Goal: Check status: Check status

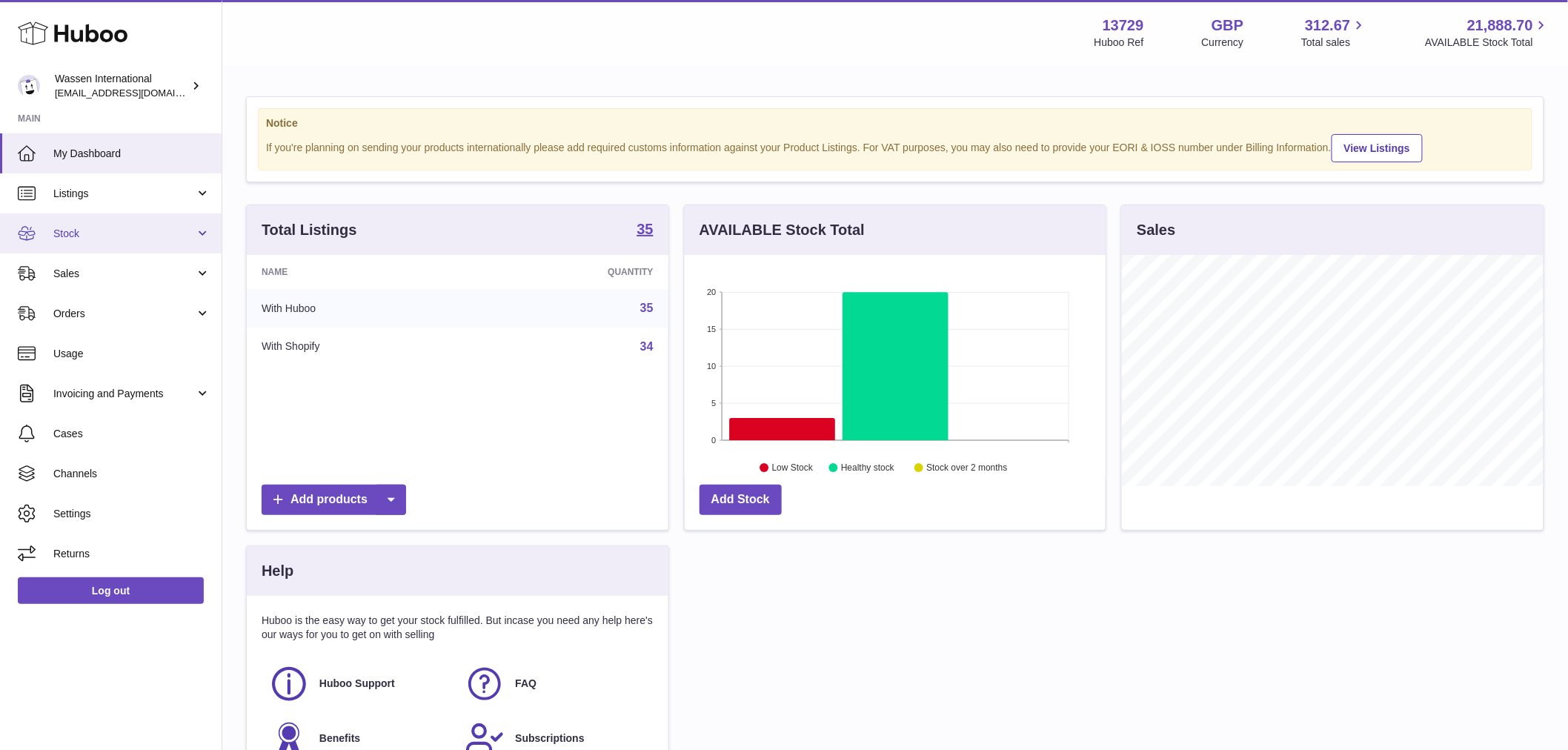
scroll to position [231, 421]
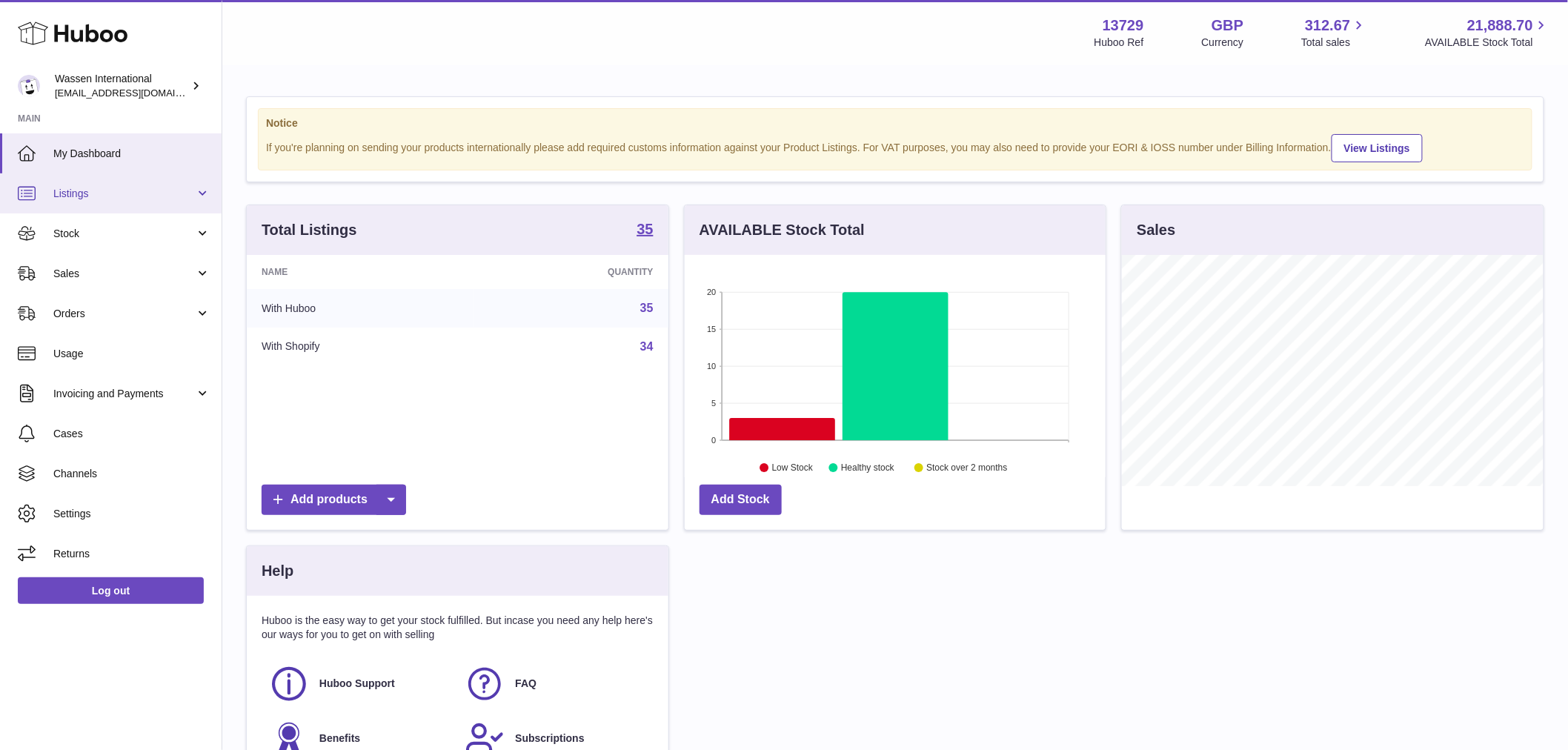
click at [102, 193] on span "Listings" at bounding box center [124, 193] width 141 height 14
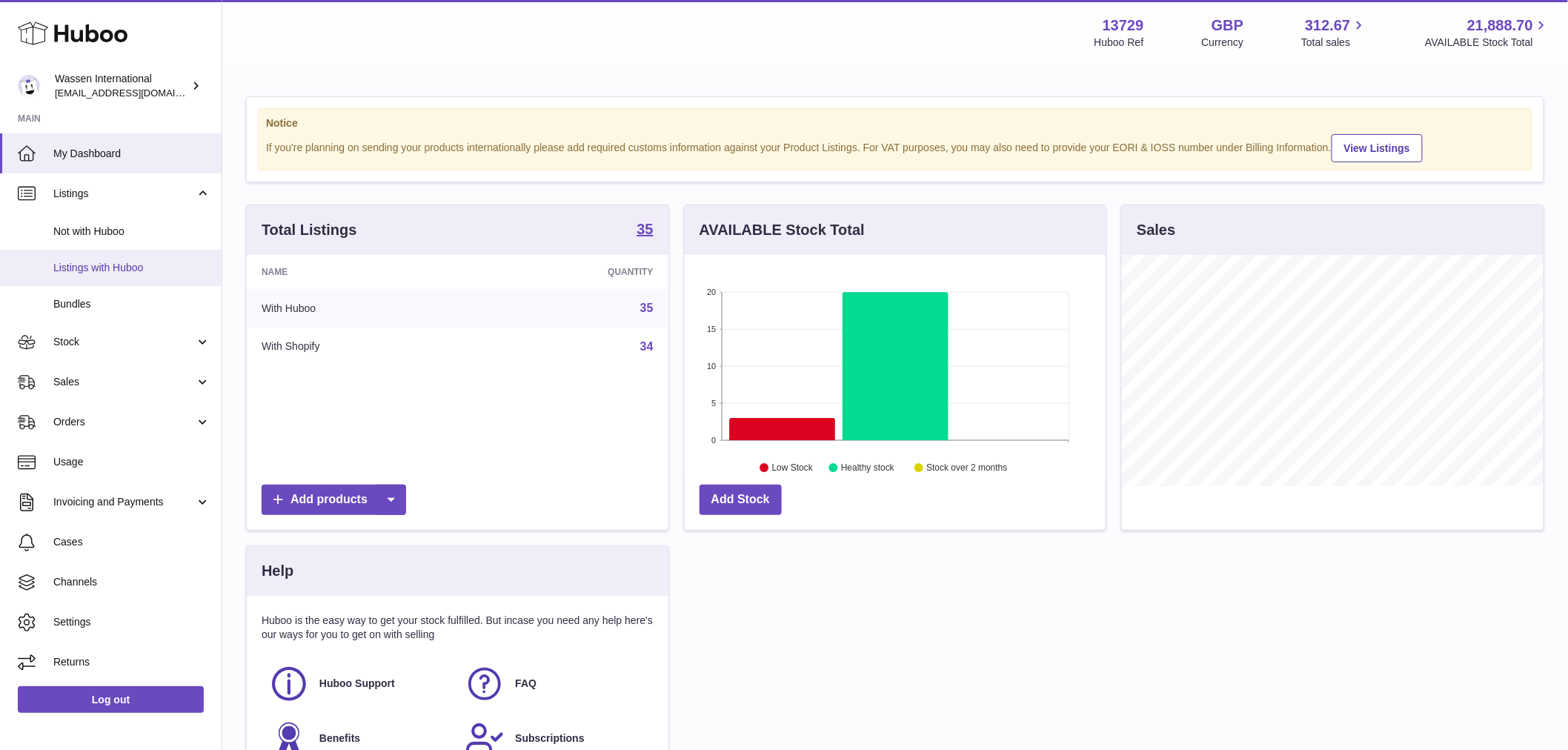
click at [112, 265] on span "Listings with Huboo" at bounding box center [132, 267] width 157 height 14
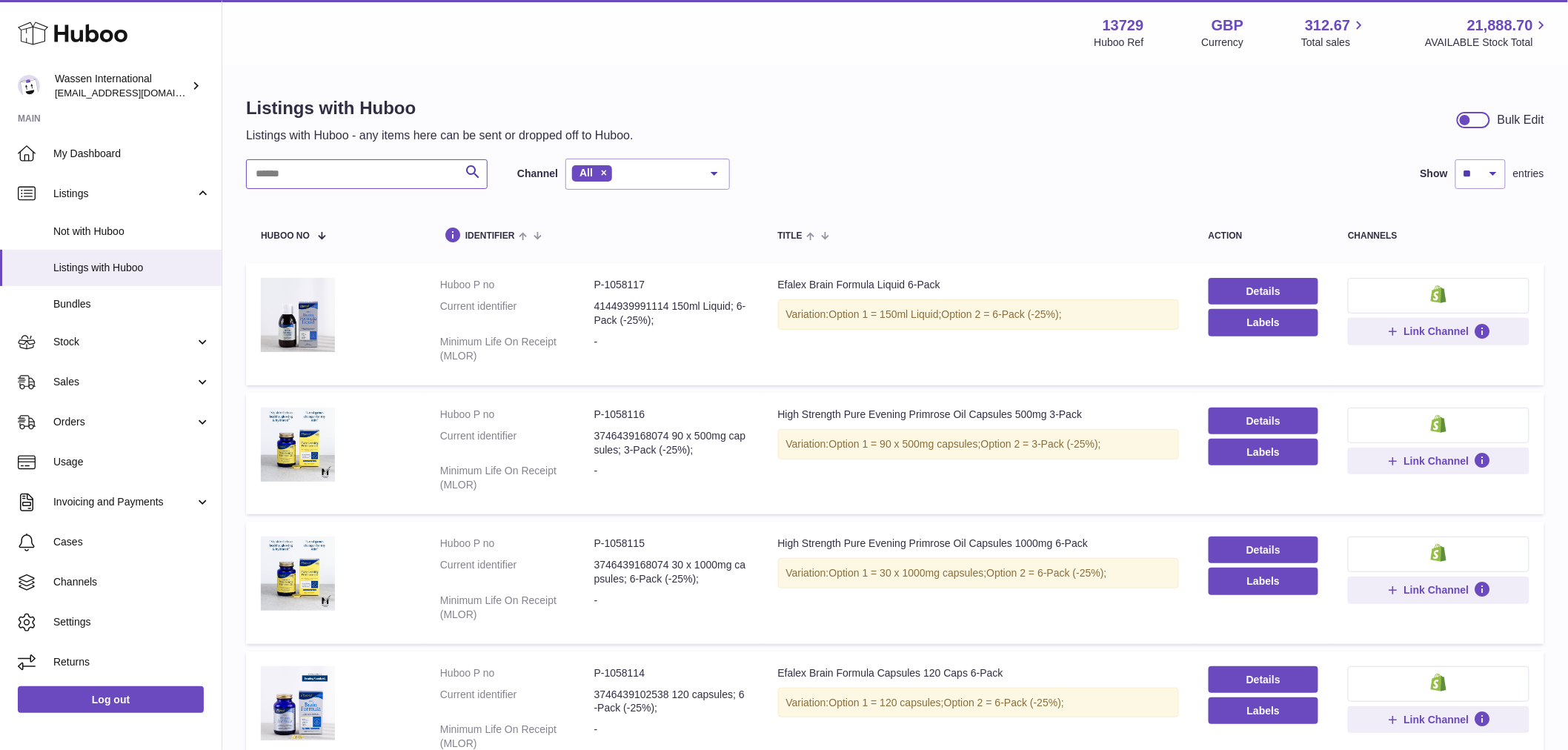
click at [366, 159] on input "text" at bounding box center [366, 174] width 241 height 30
paste input "*******"
type input "*******"
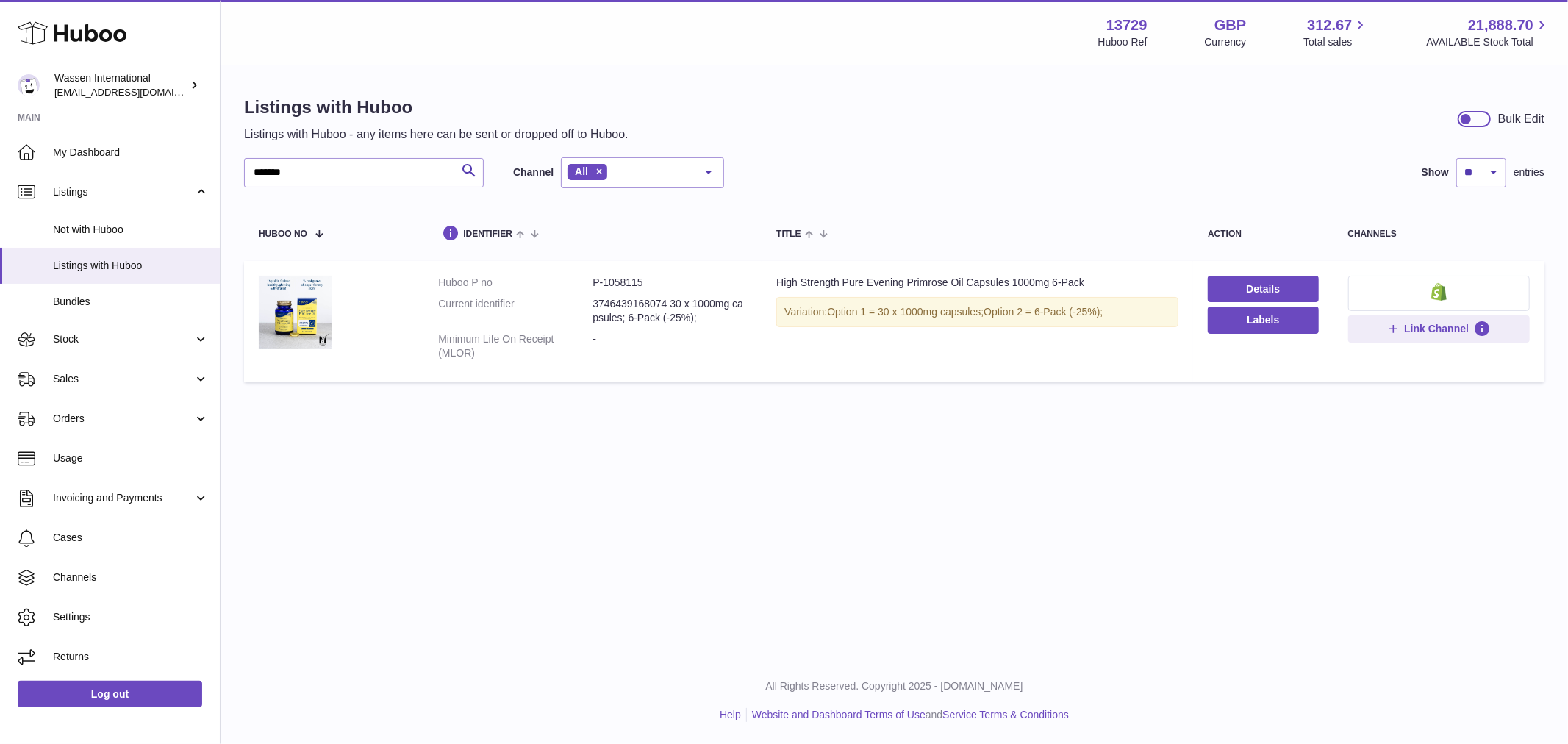
click at [1118, 276] on div "High Strength Pure Evening Primrose Oil Capsules 1000mg 6-Pack" at bounding box center [976, 283] width 402 height 14
click at [667, 302] on dd "3746439168074 30 x 1000mg capsules; 6-Pack (-25%);" at bounding box center [670, 311] width 155 height 28
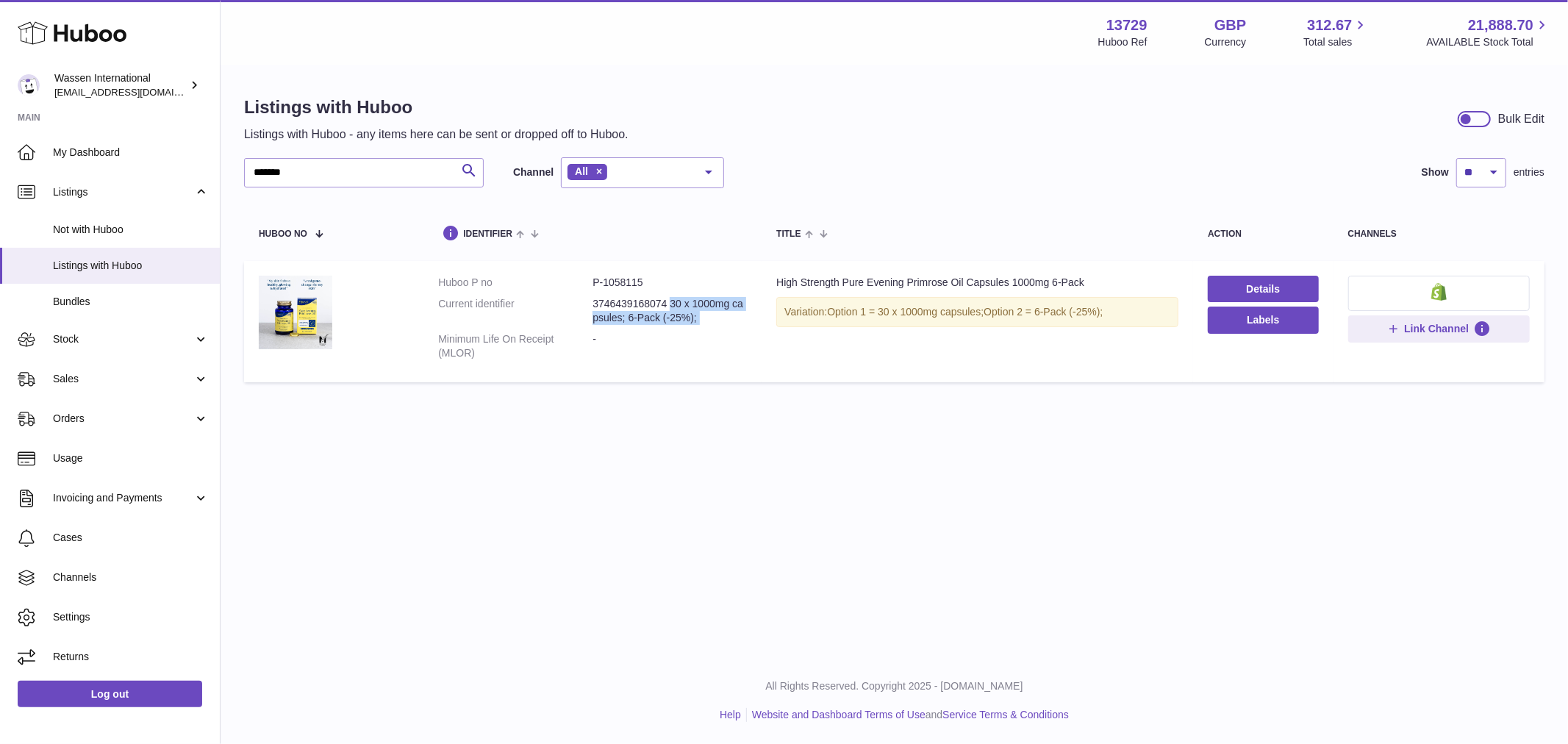
click at [670, 302] on dd "3746439168074 30 x 1000mg capsules; 6-Pack (-25%);" at bounding box center [670, 311] width 155 height 28
click at [670, 302] on dd "3746439168074 30 x 1000mg capsules; 6-Pack (-25%);" at bounding box center [670, 311] width 155 height 28
click at [672, 302] on dd "3746439168074 30 x 1000mg capsules; 6-Pack (-25%);" at bounding box center [670, 311] width 155 height 28
click at [600, 283] on dd "P-1058115" at bounding box center [670, 283] width 155 height 14
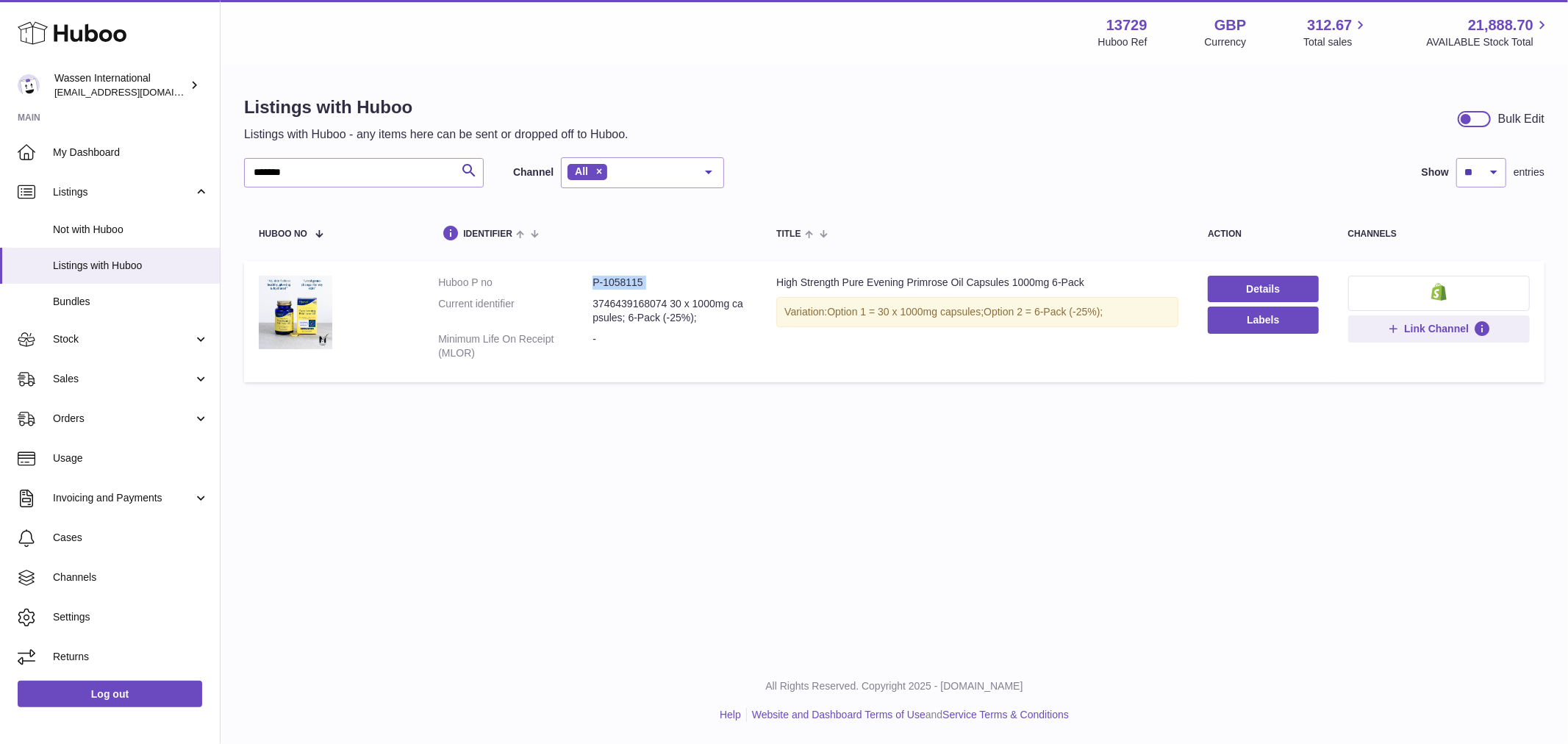
click at [603, 283] on dd "P-1058115" at bounding box center [670, 283] width 155 height 14
click at [604, 283] on dd "P-1058115" at bounding box center [670, 283] width 155 height 14
drag, startPoint x: 604, startPoint y: 283, endPoint x: 613, endPoint y: 292, distance: 12.7
click at [605, 283] on dd "P-1058115" at bounding box center [670, 283] width 155 height 14
click at [627, 302] on dd "3746439168074 30 x 1000mg capsules; 6-Pack (-25%);" at bounding box center [670, 311] width 155 height 28
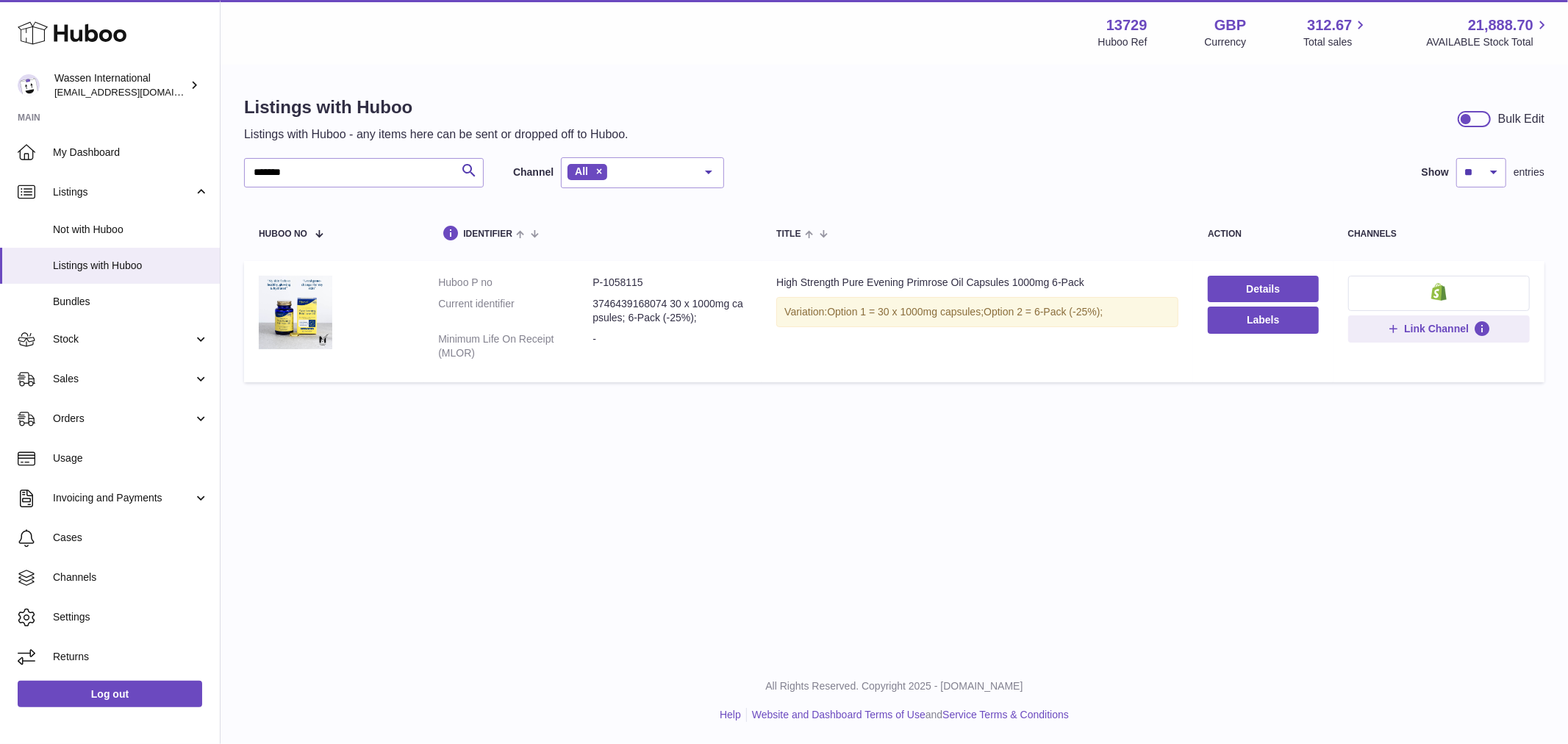
click at [627, 302] on dd "3746439168074 30 x 1000mg capsules; 6-Pack (-25%);" at bounding box center [670, 311] width 155 height 28
click at [627, 308] on dd "3746439168074 30 x 1000mg capsules; 6-Pack (-25%);" at bounding box center [670, 311] width 155 height 28
click at [652, 311] on dd "3746439168074 30 x 1000mg capsules; 6-Pack (-25%);" at bounding box center [670, 311] width 155 height 28
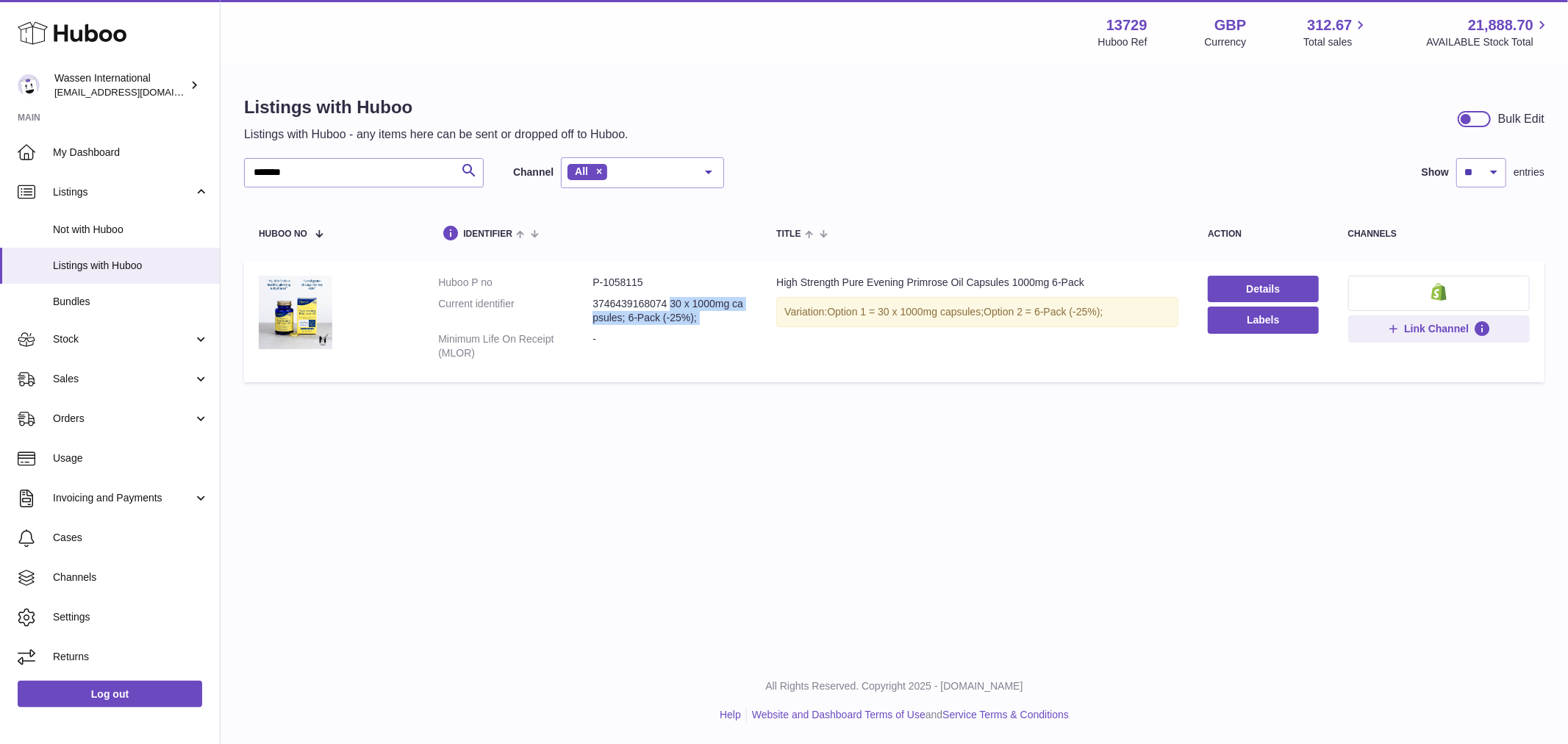
click at [652, 311] on dd "3746439168074 30 x 1000mg capsules; 6-Pack (-25%);" at bounding box center [670, 311] width 155 height 28
click at [632, 289] on dd "P-1058115" at bounding box center [670, 283] width 155 height 14
click at [627, 288] on dd "P-1058115" at bounding box center [670, 283] width 155 height 14
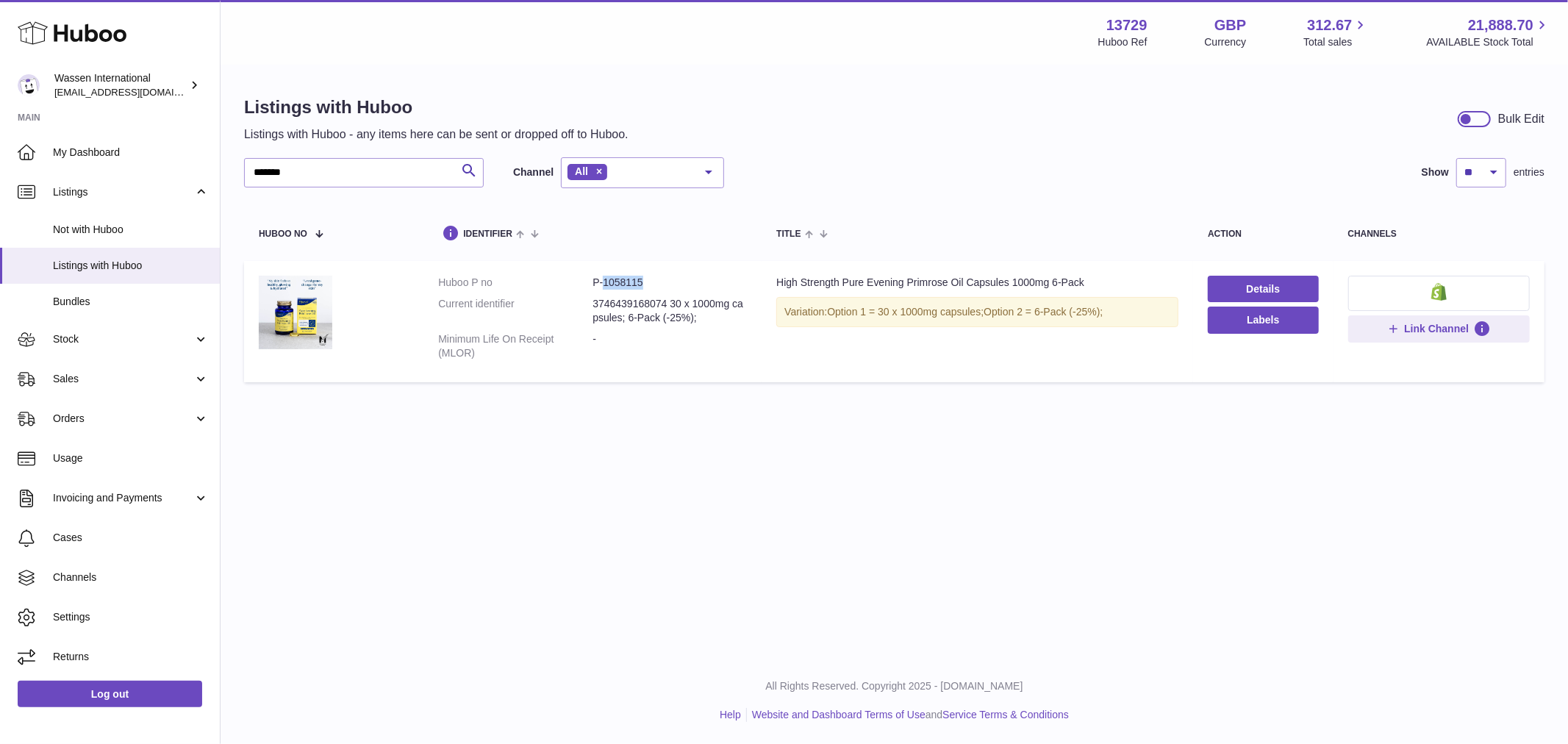
drag, startPoint x: 627, startPoint y: 288, endPoint x: 854, endPoint y: 310, distance: 228.1
click at [651, 290] on dl "Huboo P no P-1058115 Current identifier 3746439168074 30 x 1000mg capsules; 6-P…" at bounding box center [592, 321] width 308 height 91
click at [1254, 281] on link "Details" at bounding box center [1263, 289] width 111 height 27
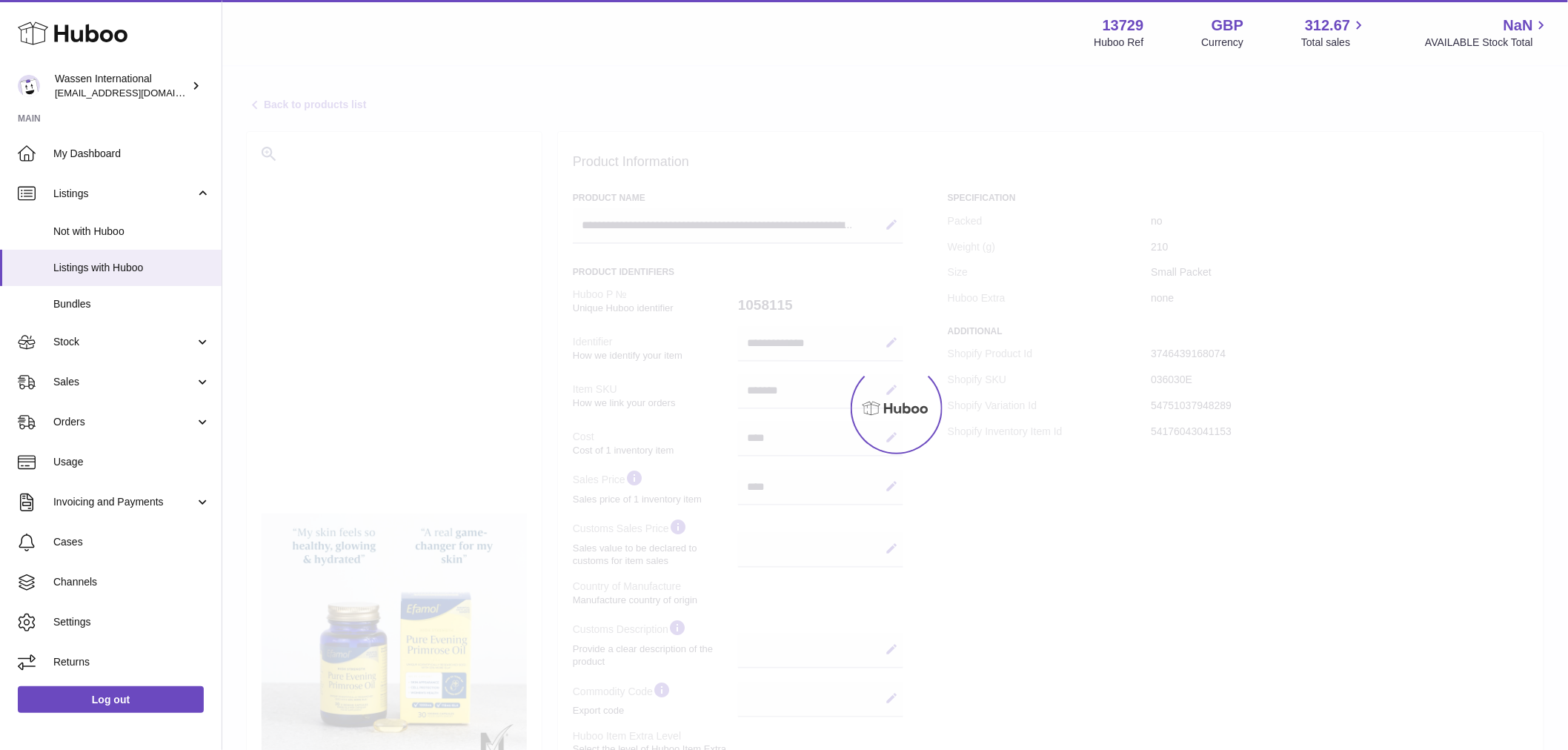
select select
select select "****"
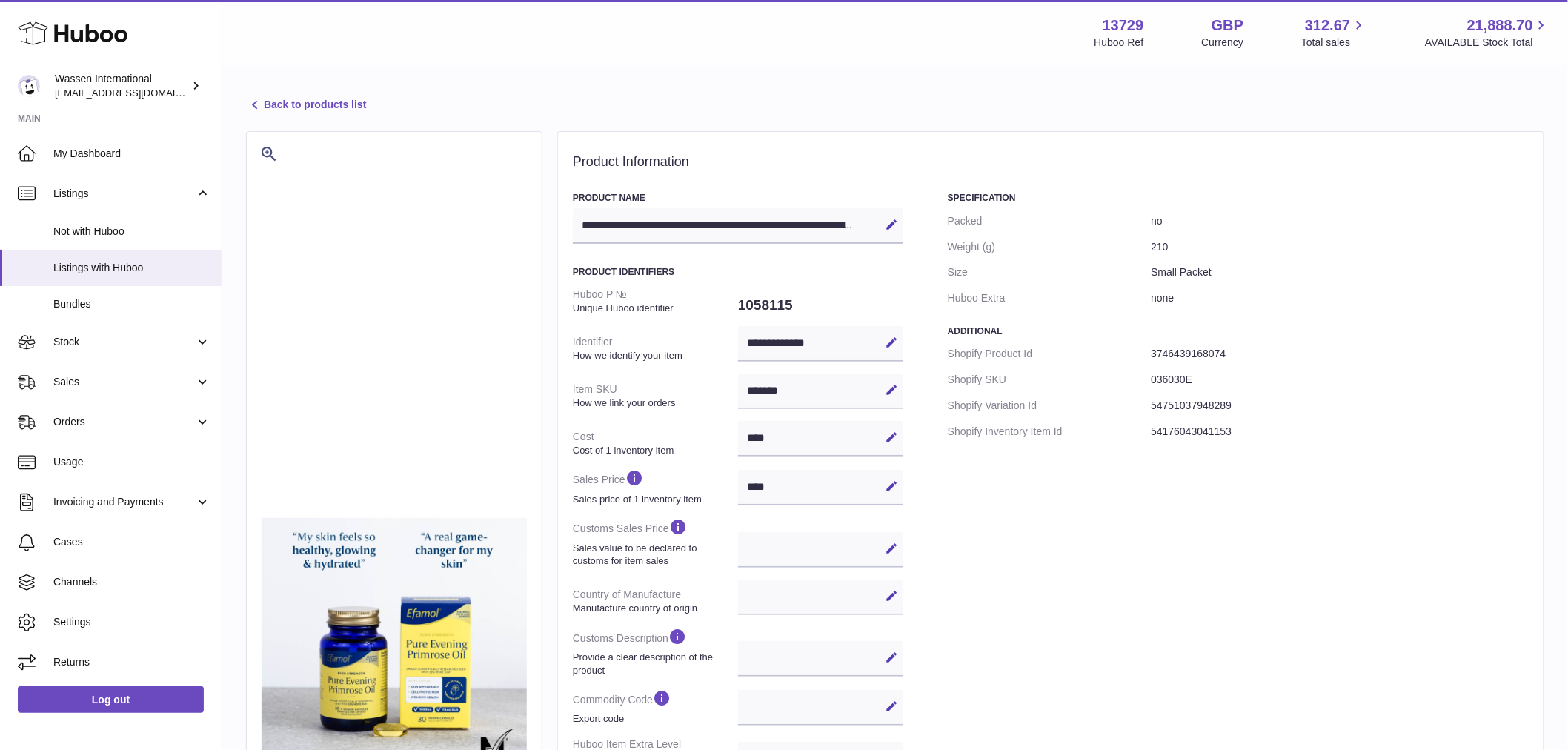
drag, startPoint x: 264, startPoint y: 105, endPoint x: 445, endPoint y: 102, distance: 181.0
click at [264, 105] on link "Back to products list" at bounding box center [306, 105] width 120 height 17
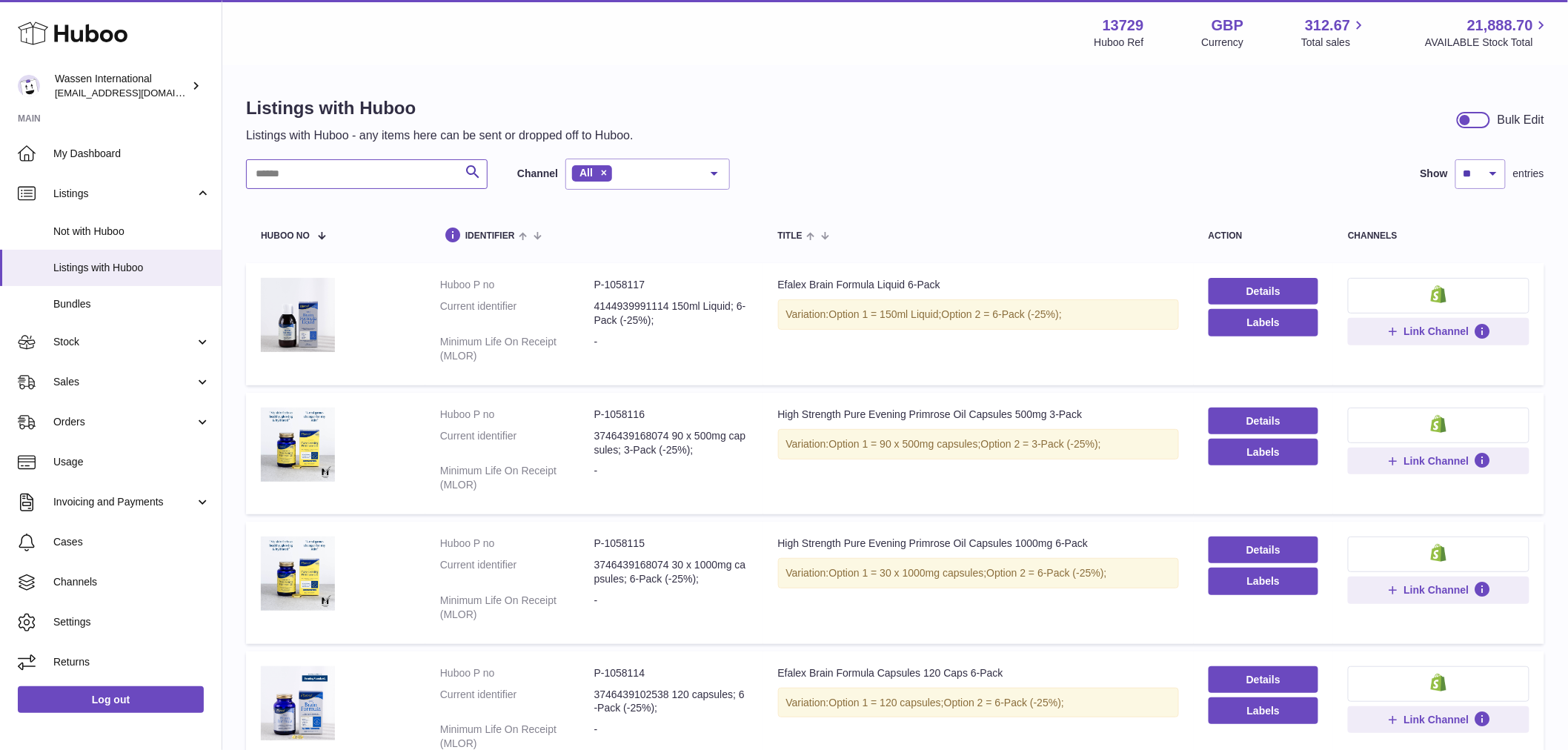
paste input "*******"
type input "*******"
click at [402, 374] on td at bounding box center [335, 324] width 179 height 122
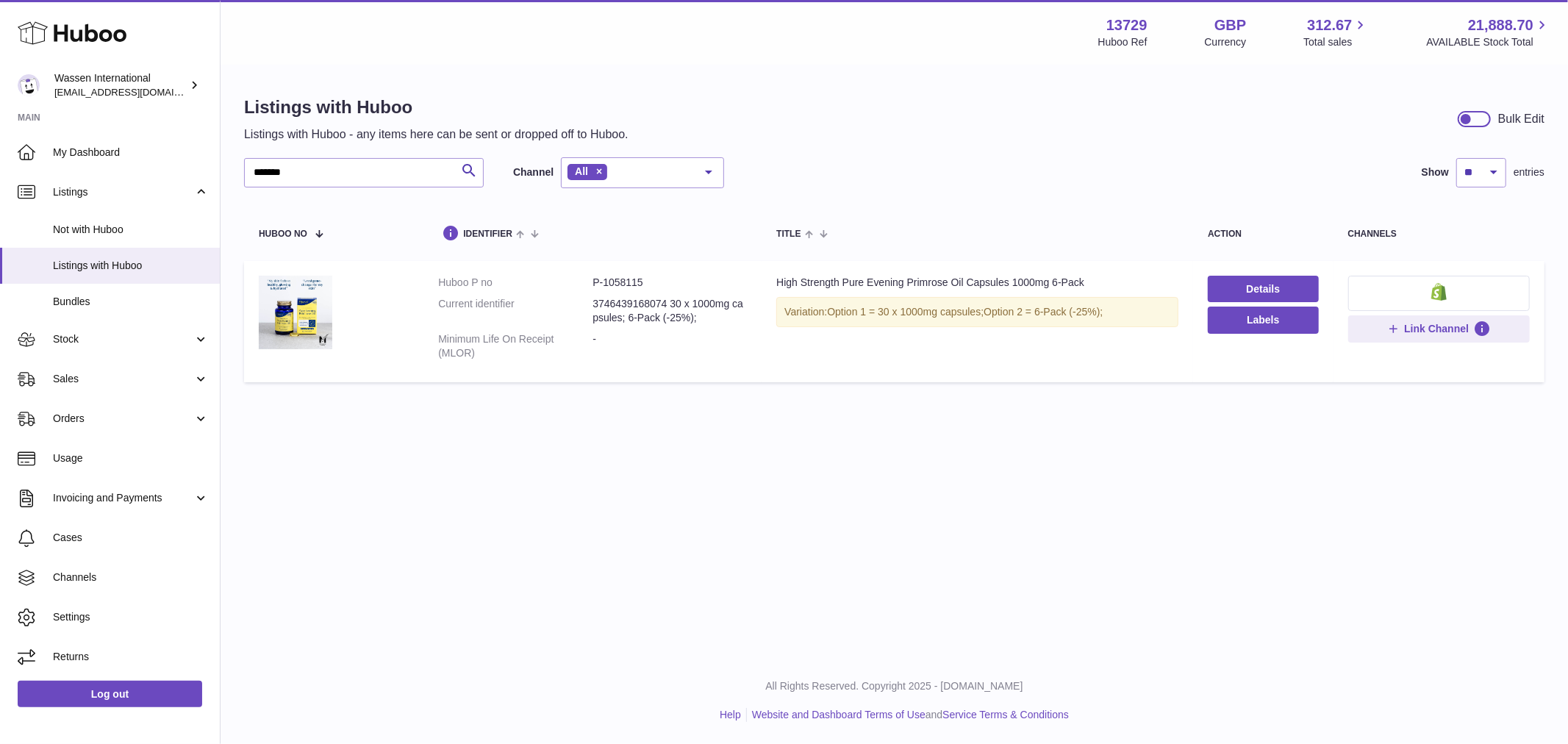
click at [1082, 285] on div "High Strength Pure Evening Primrose Oil Capsules 1000mg 6-Pack" at bounding box center [976, 283] width 402 height 14
click at [1085, 279] on div "High Strength Pure Evening Primrose Oil Capsules 1000mg 6-Pack" at bounding box center [976, 283] width 402 height 14
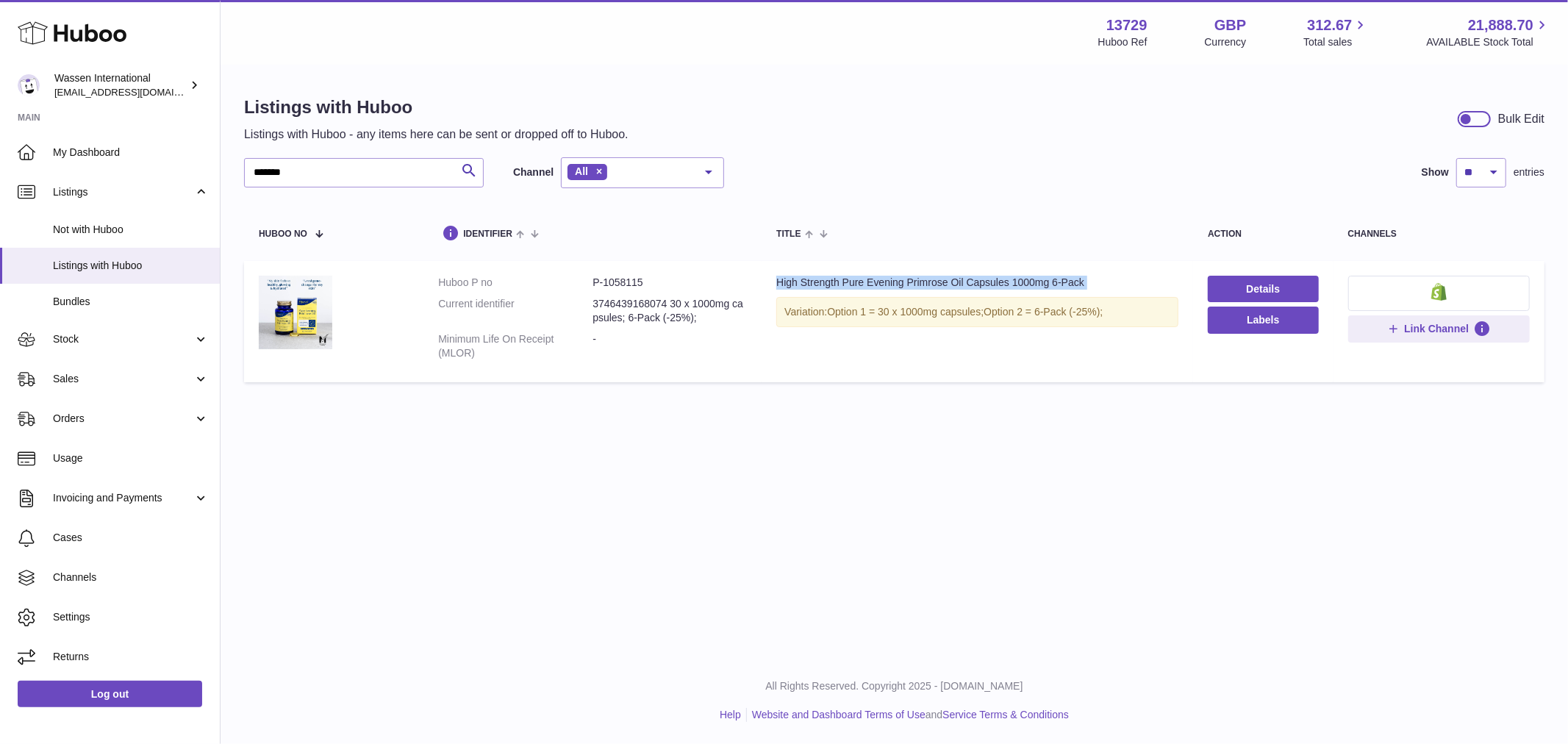
click at [784, 283] on div "High Strength Pure Evening Primrose Oil Capsules 1000mg 6-Pack" at bounding box center [976, 283] width 402 height 14
drag, startPoint x: 317, startPoint y: 167, endPoint x: 236, endPoint y: 178, distance: 81.7
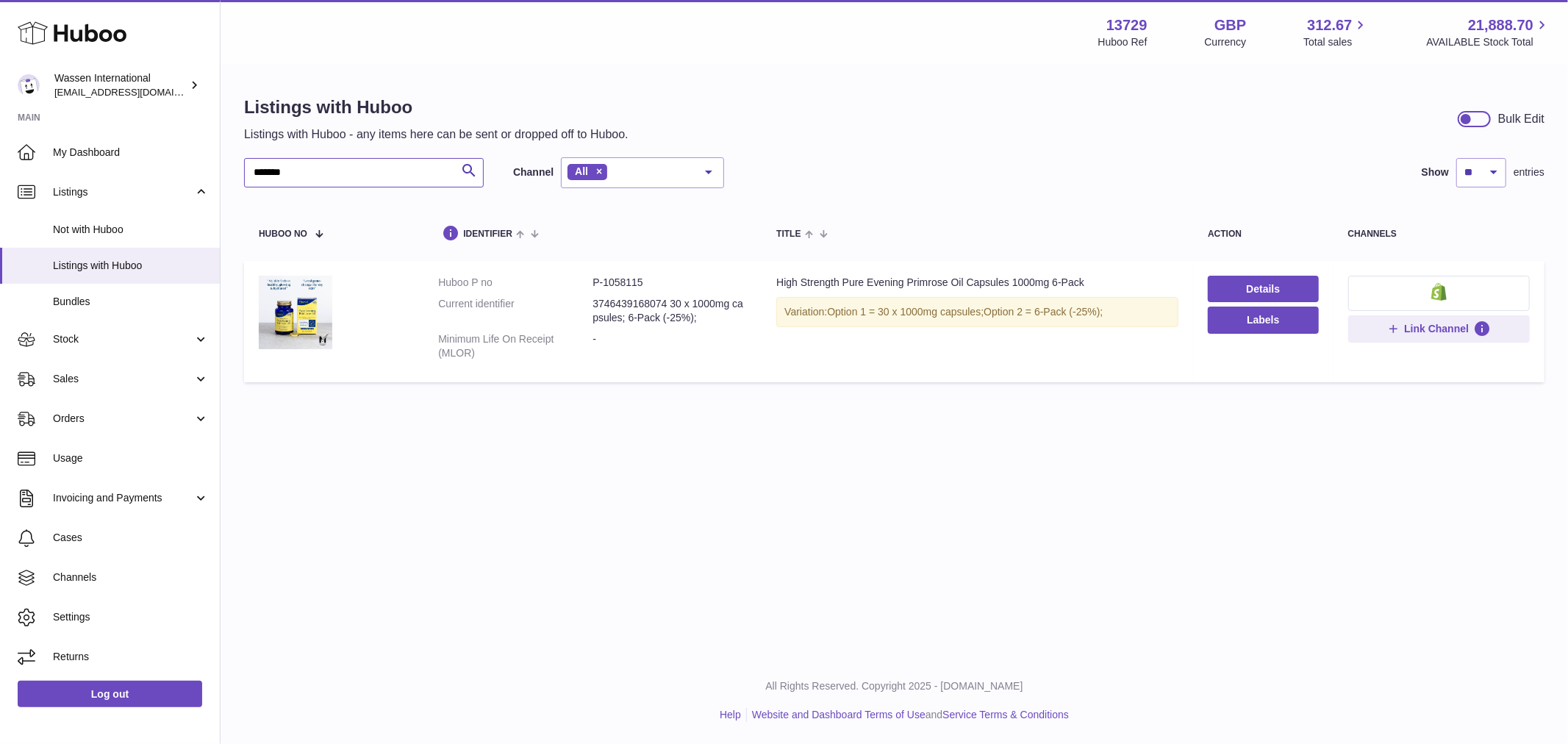
click at [236, 178] on div "Listings with Huboo Listings with Huboo - any items here can be sent or dropped…" at bounding box center [893, 243] width 1347 height 353
click at [98, 388] on link "Sales" at bounding box center [110, 379] width 219 height 40
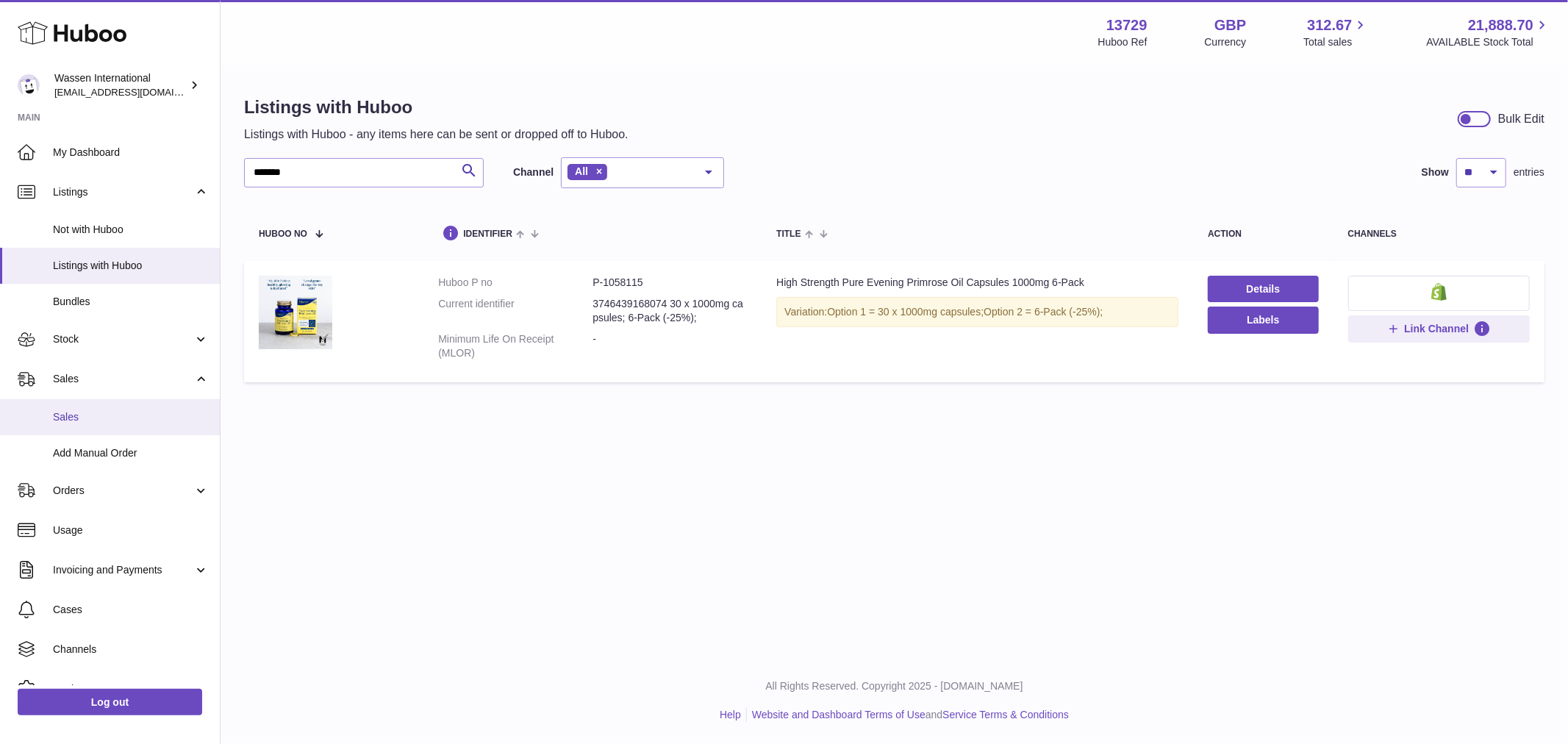
click at [105, 417] on span "Sales" at bounding box center [130, 417] width 156 height 14
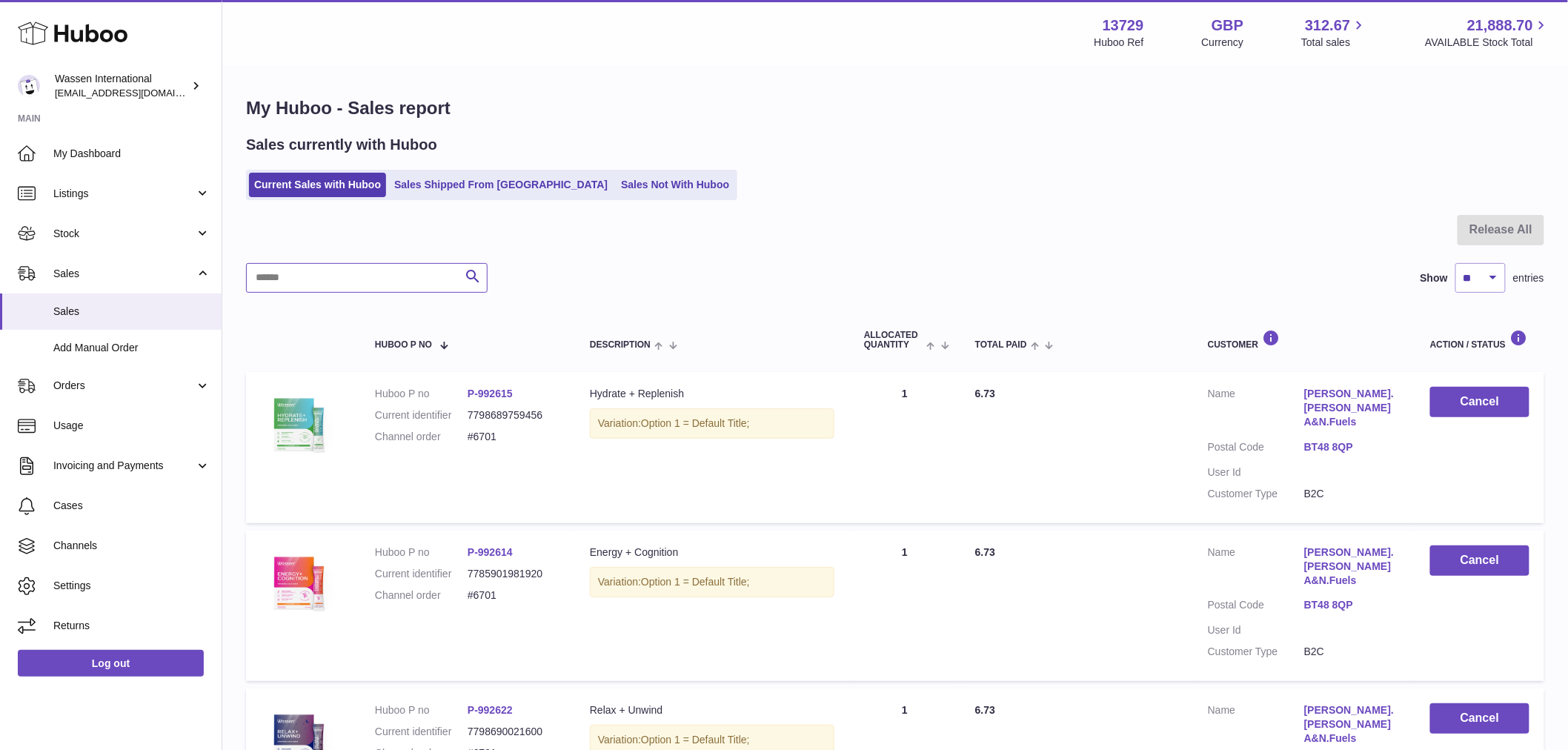
drag, startPoint x: 306, startPoint y: 251, endPoint x: 301, endPoint y: 276, distance: 25.5
paste input "*******"
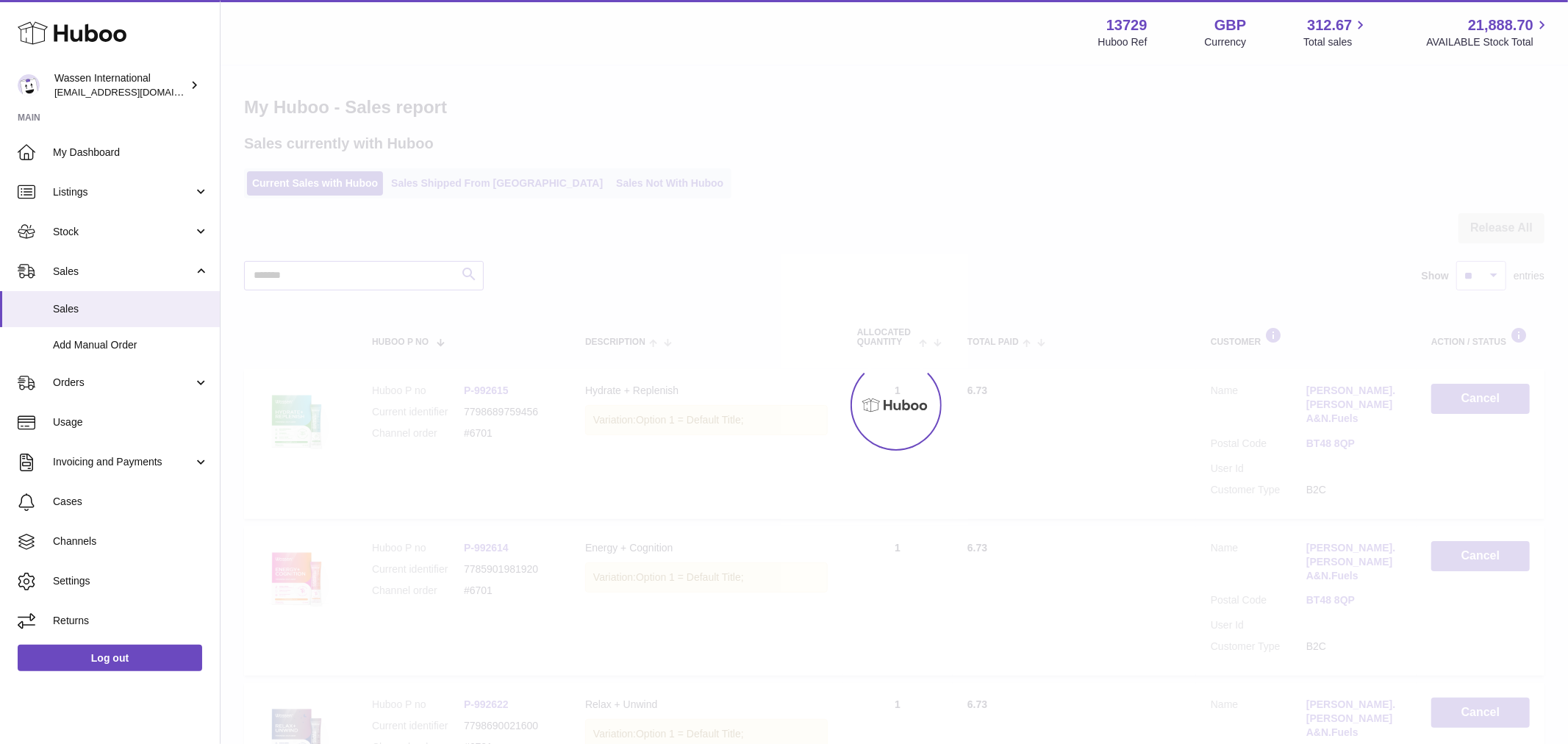
type input "*******"
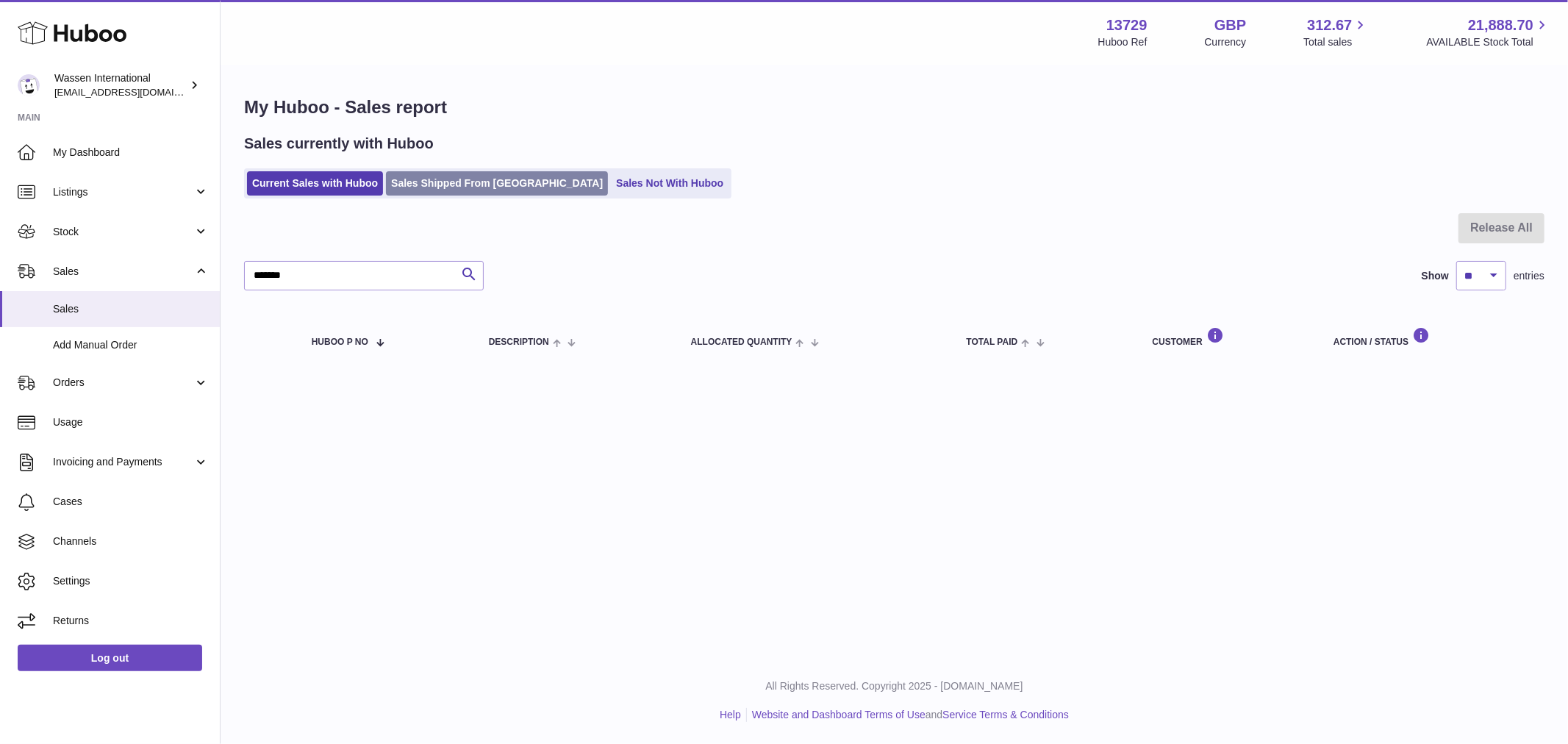
click at [475, 175] on link "Sales Shipped From [GEOGRAPHIC_DATA]" at bounding box center [497, 183] width 222 height 24
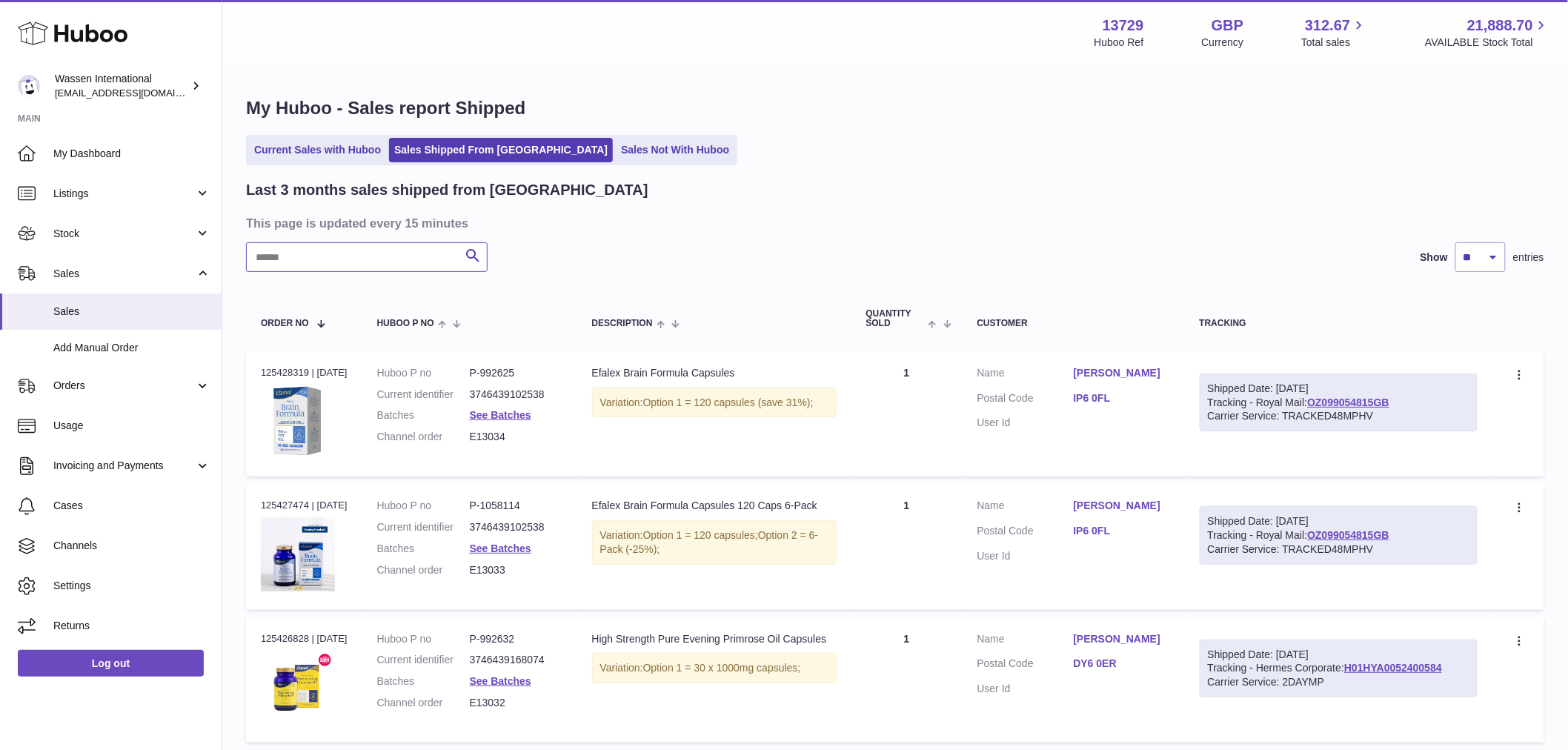
paste input "*******"
type input "*******"
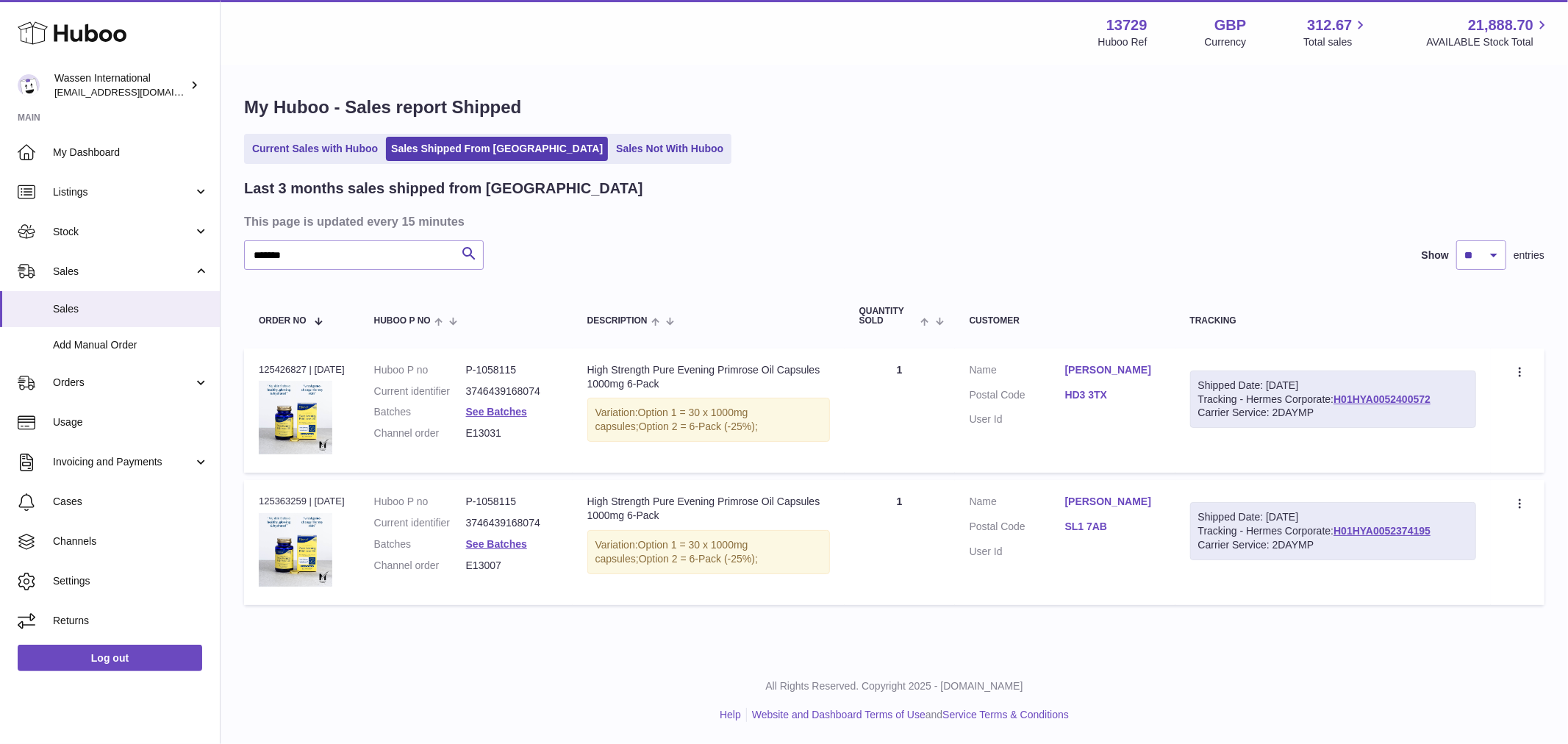
click at [1138, 563] on dl "Customer Name [PERSON_NAME] Postal Code SL1 7AB User Id" at bounding box center [1064, 531] width 191 height 72
click at [1150, 446] on td "Customer Name [PERSON_NAME] Postal Code HD3 3TX User Id" at bounding box center [1064, 410] width 220 height 124
click at [598, 498] on td "Description High Strength Pure Evening Primrose Oil Capsules 1000mg 6-Pack Vari…" at bounding box center [708, 543] width 272 height 124
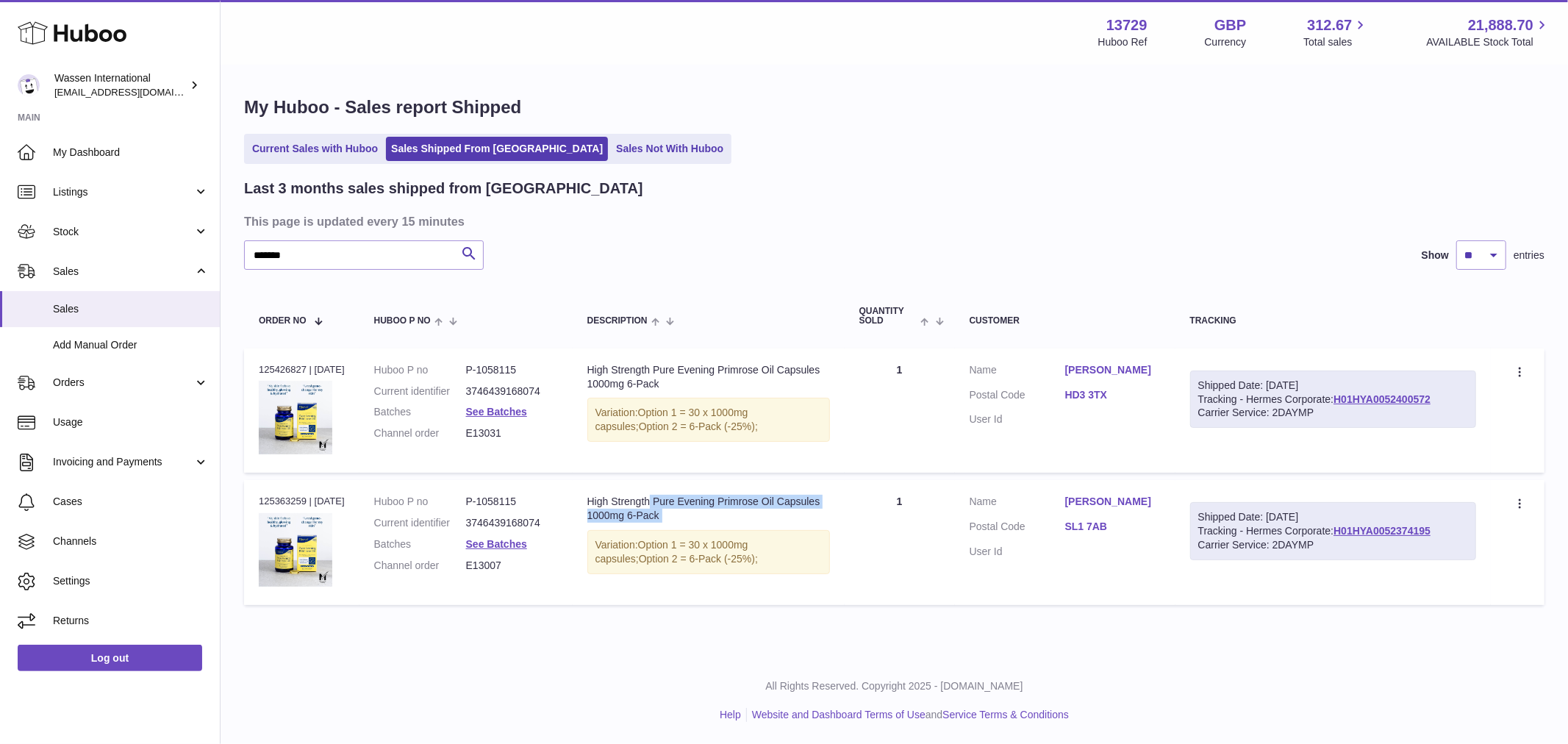
click at [599, 498] on div "High Strength Pure Evening Primrose Oil Capsules 1000mg 6-Pack" at bounding box center [708, 509] width 243 height 28
click at [706, 513] on div "High Strength Pure Evening Primrose Oil Capsules 1000mg 6-Pack" at bounding box center [708, 509] width 243 height 28
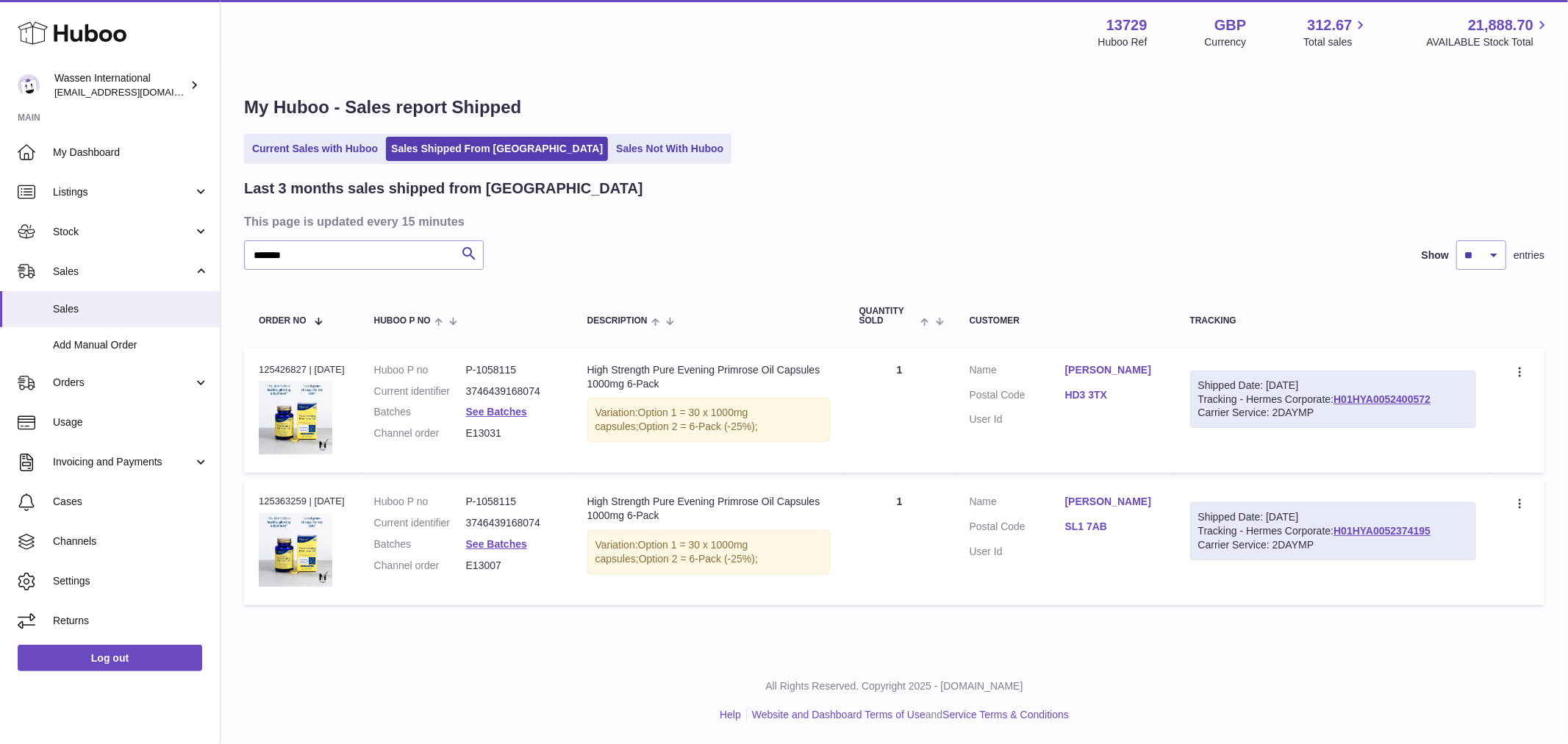
click at [706, 513] on div "High Strength Pure Evening Primrose Oil Capsules 1000mg 6-Pack" at bounding box center [708, 509] width 243 height 28
click at [633, 369] on div "High Strength Pure Evening Primrose Oil Capsules 1000mg 6-Pack" at bounding box center [708, 377] width 243 height 28
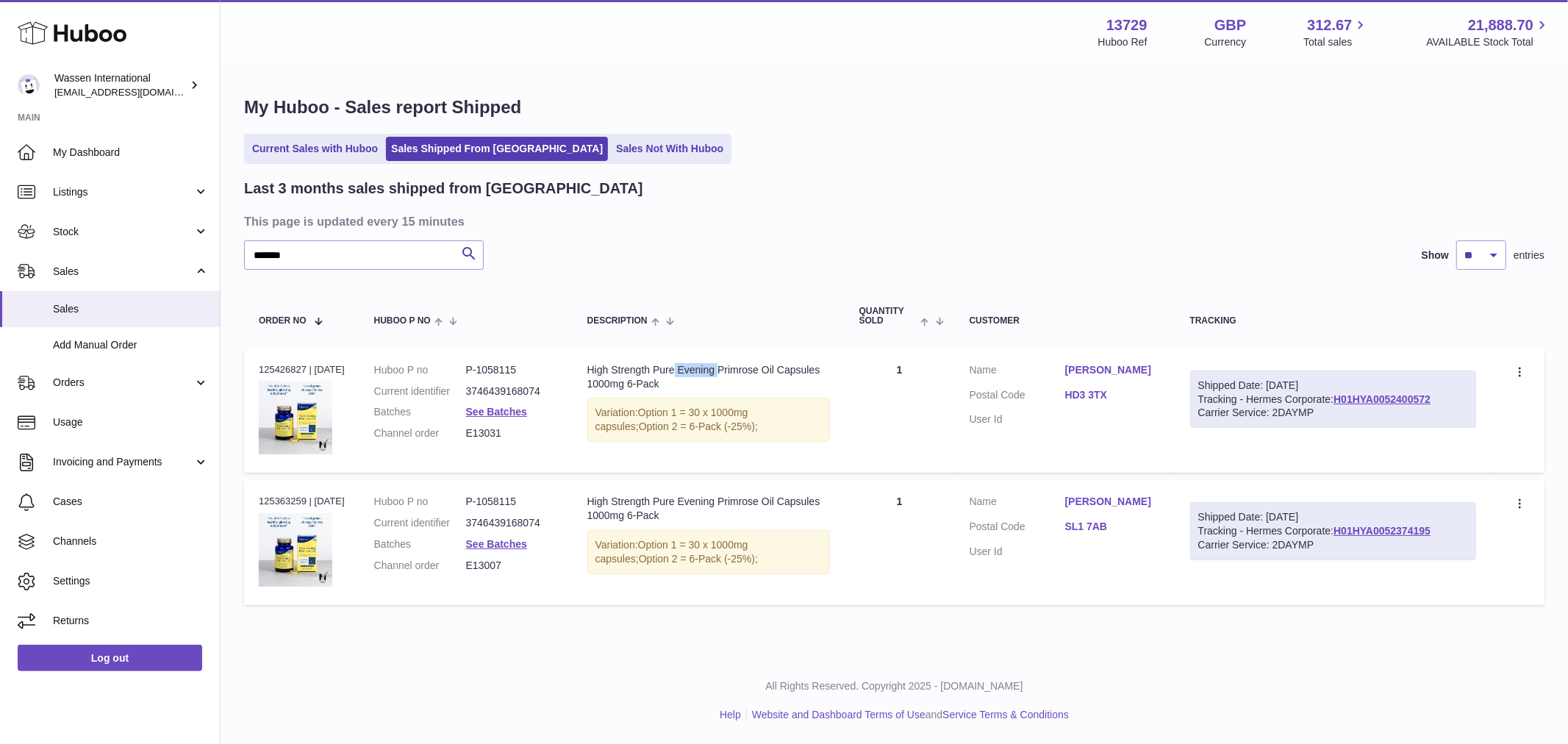
click at [633, 369] on div "High Strength Pure Evening Primrose Oil Capsules 1000mg 6-Pack" at bounding box center [708, 377] width 243 height 28
click at [634, 372] on div "High Strength Pure Evening Primrose Oil Capsules 1000mg 6-Pack" at bounding box center [708, 377] width 243 height 28
click at [634, 376] on div "High Strength Pure Evening Primrose Oil Capsules 1000mg 6-Pack" at bounding box center [708, 377] width 243 height 28
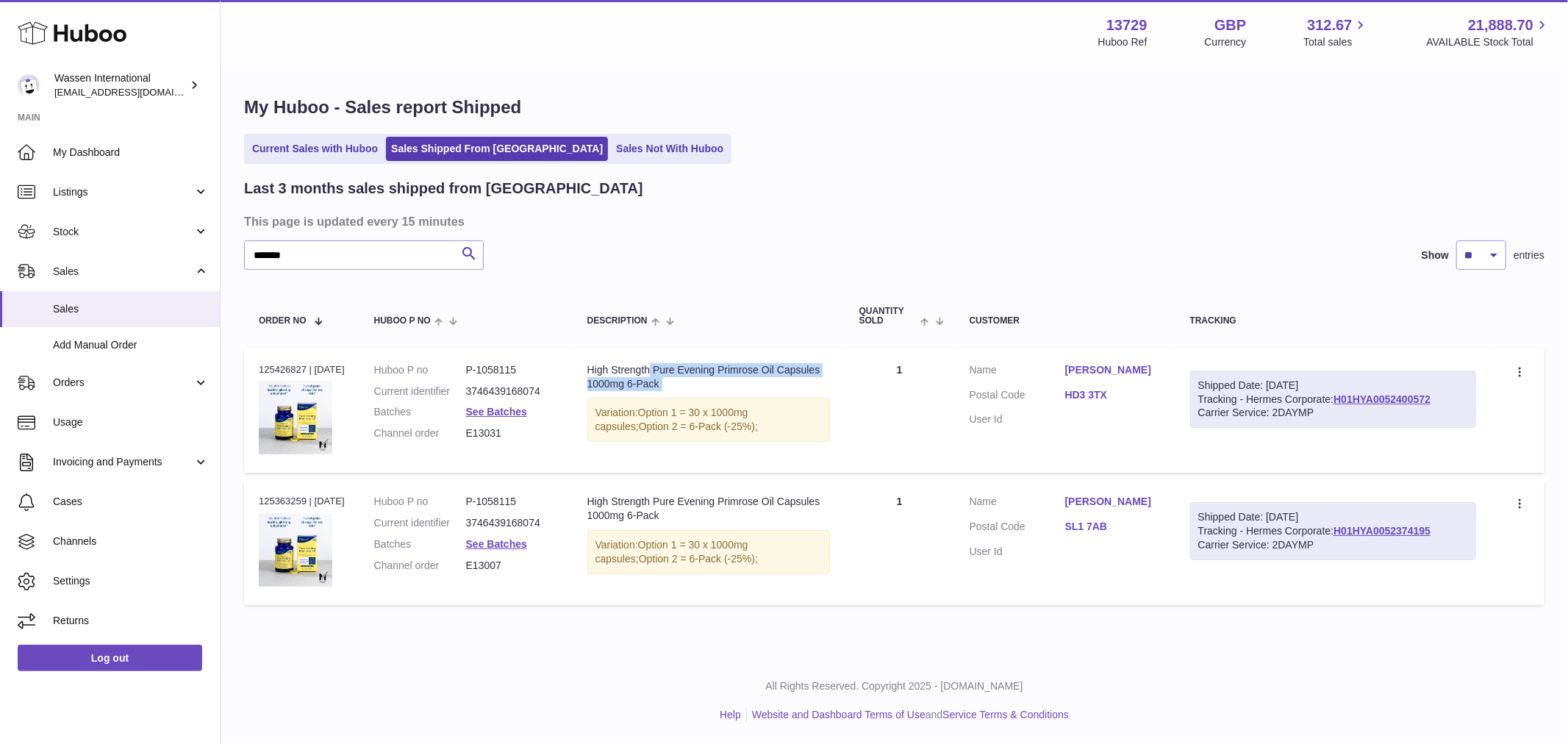
click at [634, 376] on div "High Strength Pure Evening Primrose Oil Capsules 1000mg 6-Pack" at bounding box center [708, 377] width 243 height 28
click at [691, 396] on td "Description High Strength Pure Evening Primrose Oil Capsules 1000mg 6-Pack Vari…" at bounding box center [708, 410] width 272 height 124
click at [689, 377] on div "High Strength Pure Evening Primrose Oil Capsules 1000mg 6-Pack" at bounding box center [708, 377] width 243 height 28
click at [689, 376] on div "High Strength Pure Evening Primrose Oil Capsules 1000mg 6-Pack" at bounding box center [708, 377] width 243 height 28
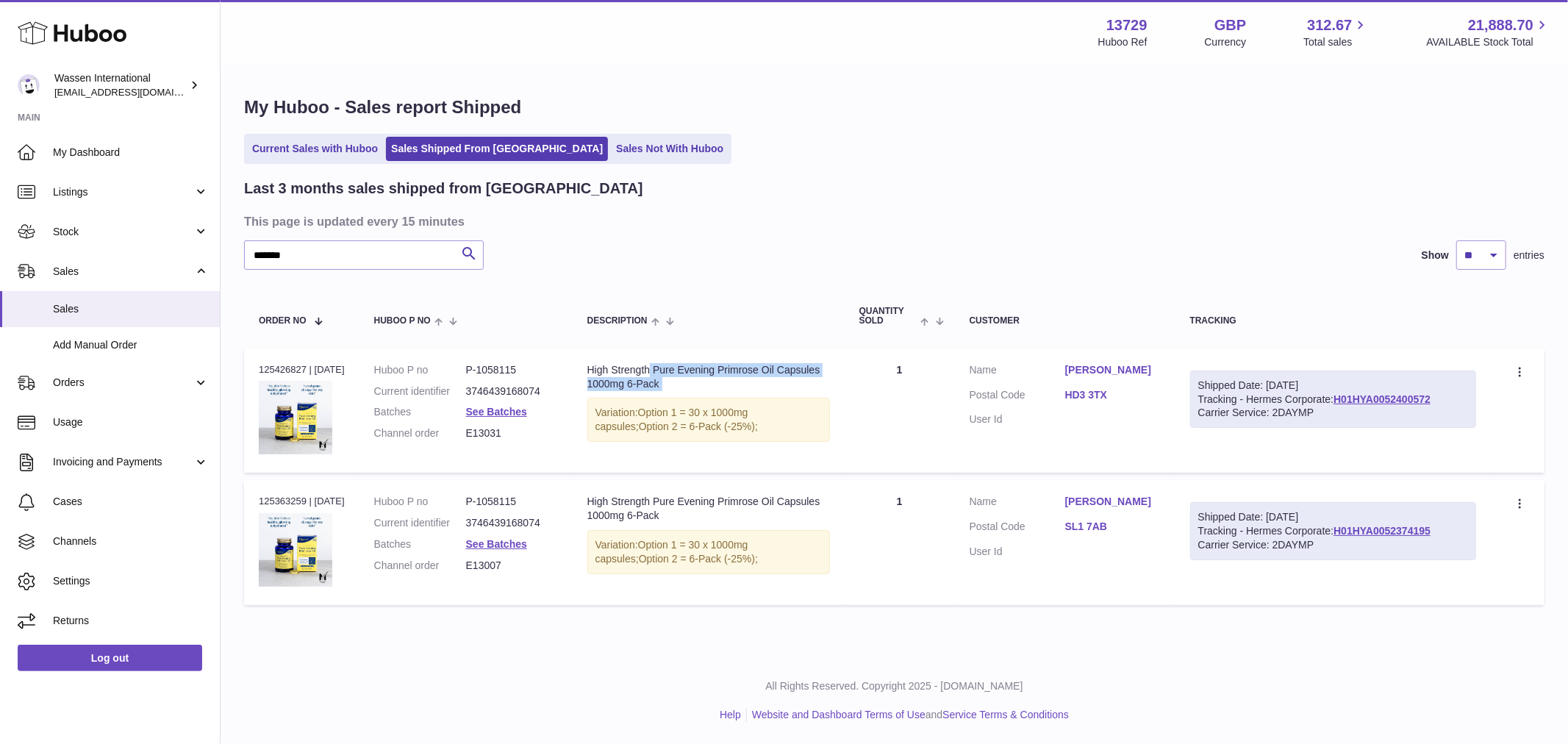
click at [689, 376] on div "High Strength Pure Evening Primrose Oil Capsules 1000mg 6-Pack" at bounding box center [708, 377] width 243 height 28
click at [880, 472] on td "Quantity 1" at bounding box center [899, 410] width 111 height 124
click at [879, 474] on table "Order No Huboo P no Description Quantity Sold Customer Tracking Order no 125426…" at bounding box center [893, 448] width 1300 height 327
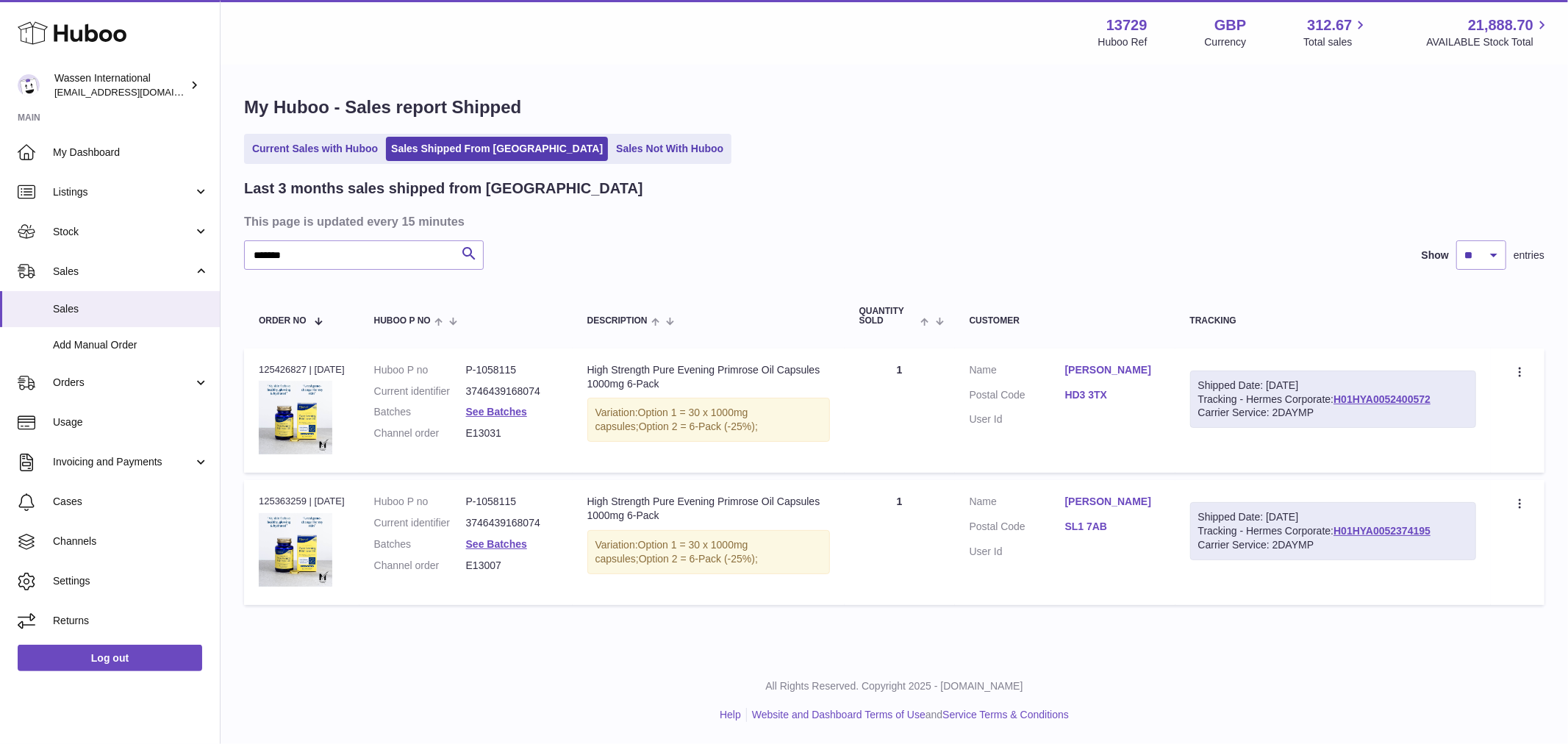
click at [619, 363] on div "High Strength Pure Evening Primrose Oil Capsules 1000mg 6-Pack" at bounding box center [708, 377] width 243 height 28
drag, startPoint x: 619, startPoint y: 363, endPoint x: 623, endPoint y: 372, distance: 9.8
click at [623, 370] on div "High Strength Pure Evening Primrose Oil Capsules 1000mg 6-Pack" at bounding box center [708, 377] width 243 height 28
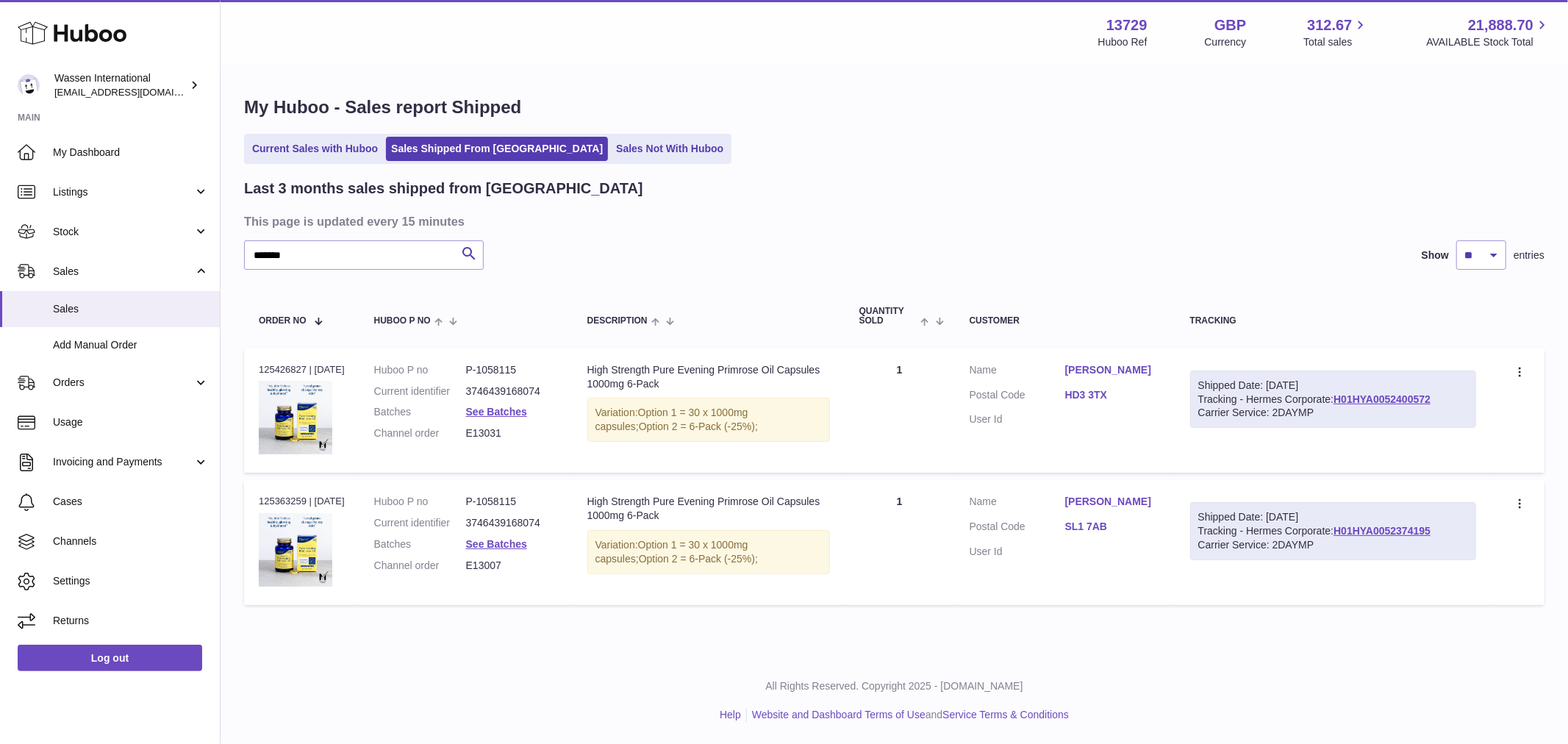
click at [700, 506] on div "High Strength Pure Evening Primrose Oil Capsules 1000mg 6-Pack" at bounding box center [708, 509] width 243 height 28
click at [345, 495] on div "Order no 125363259 | [DATE]" at bounding box center [302, 501] width 86 height 13
click at [324, 367] on div "Order no 125426827 | [DATE]" at bounding box center [302, 369] width 86 height 13
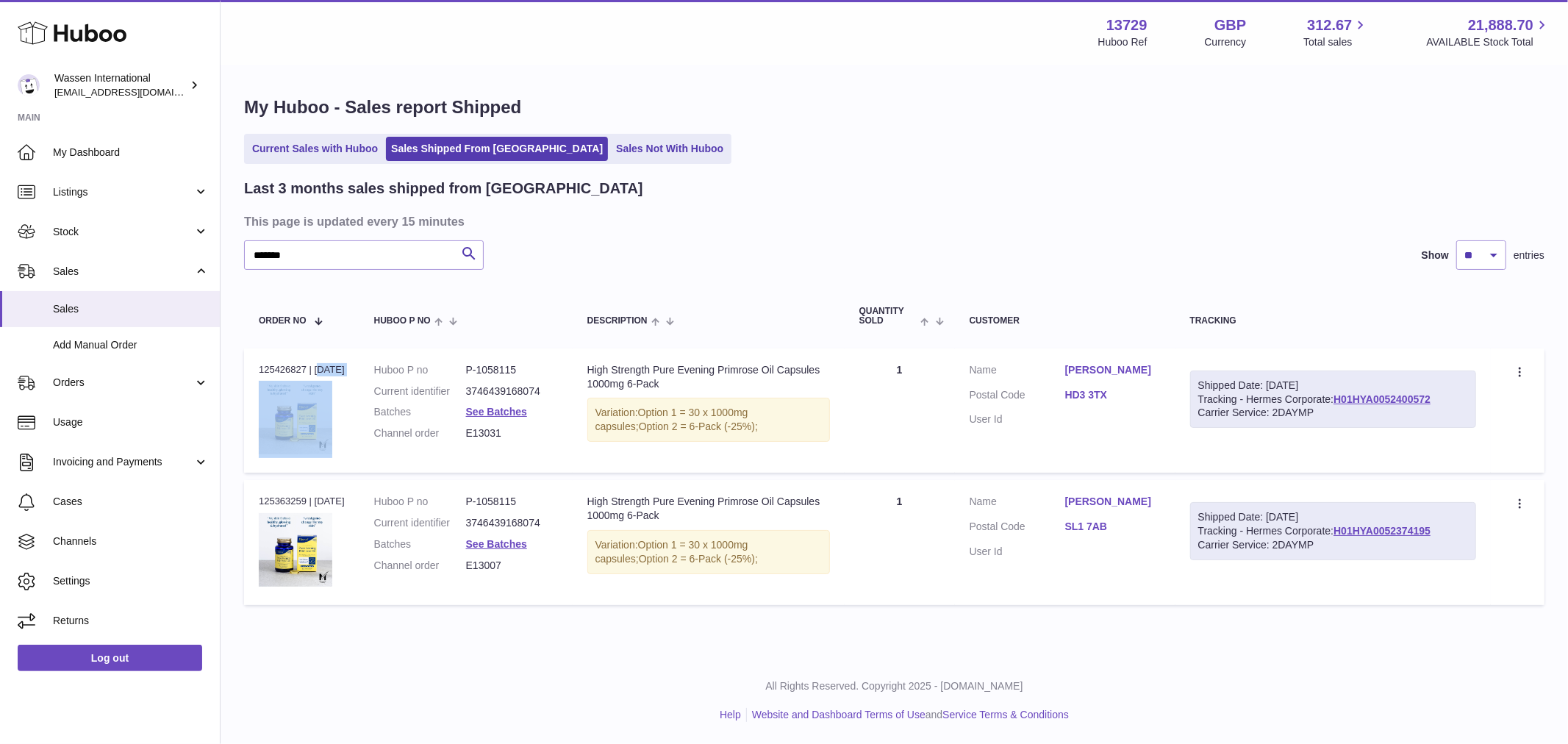
click at [324, 367] on div "Order no 125426827 | [DATE]" at bounding box center [302, 369] width 86 height 13
drag, startPoint x: 517, startPoint y: 437, endPoint x: 464, endPoint y: 438, distance: 53.0
click at [464, 438] on dl "Huboo P no P-1058115 Current identifier 3746439168074 Batches See Batches Chann…" at bounding box center [466, 405] width 184 height 86
click at [1014, 250] on div "******* Search Show ** ** ** entries" at bounding box center [893, 255] width 1300 height 29
